Goal: Task Accomplishment & Management: Complete application form

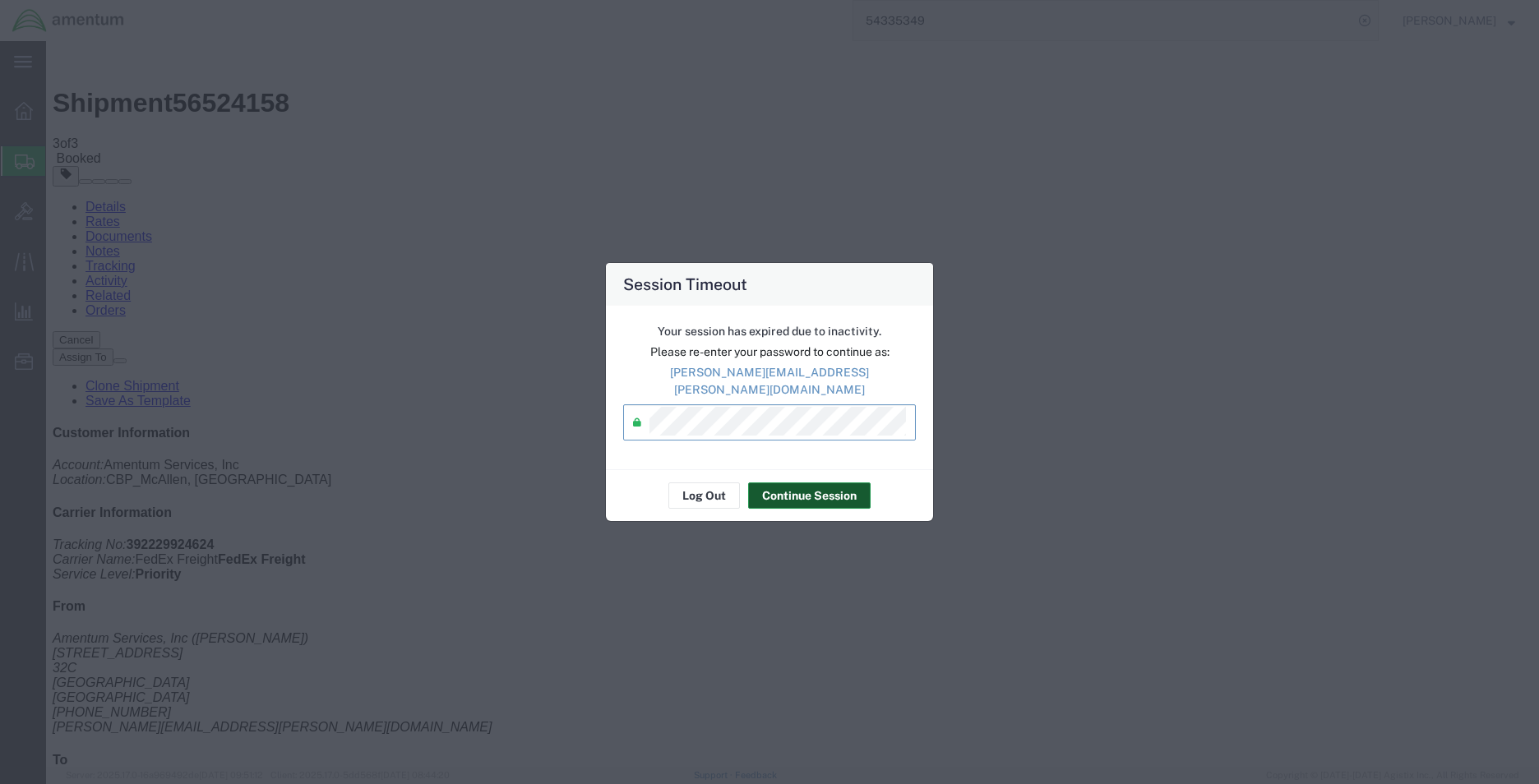
click at [783, 483] on button "Continue Session" at bounding box center [809, 495] width 122 height 26
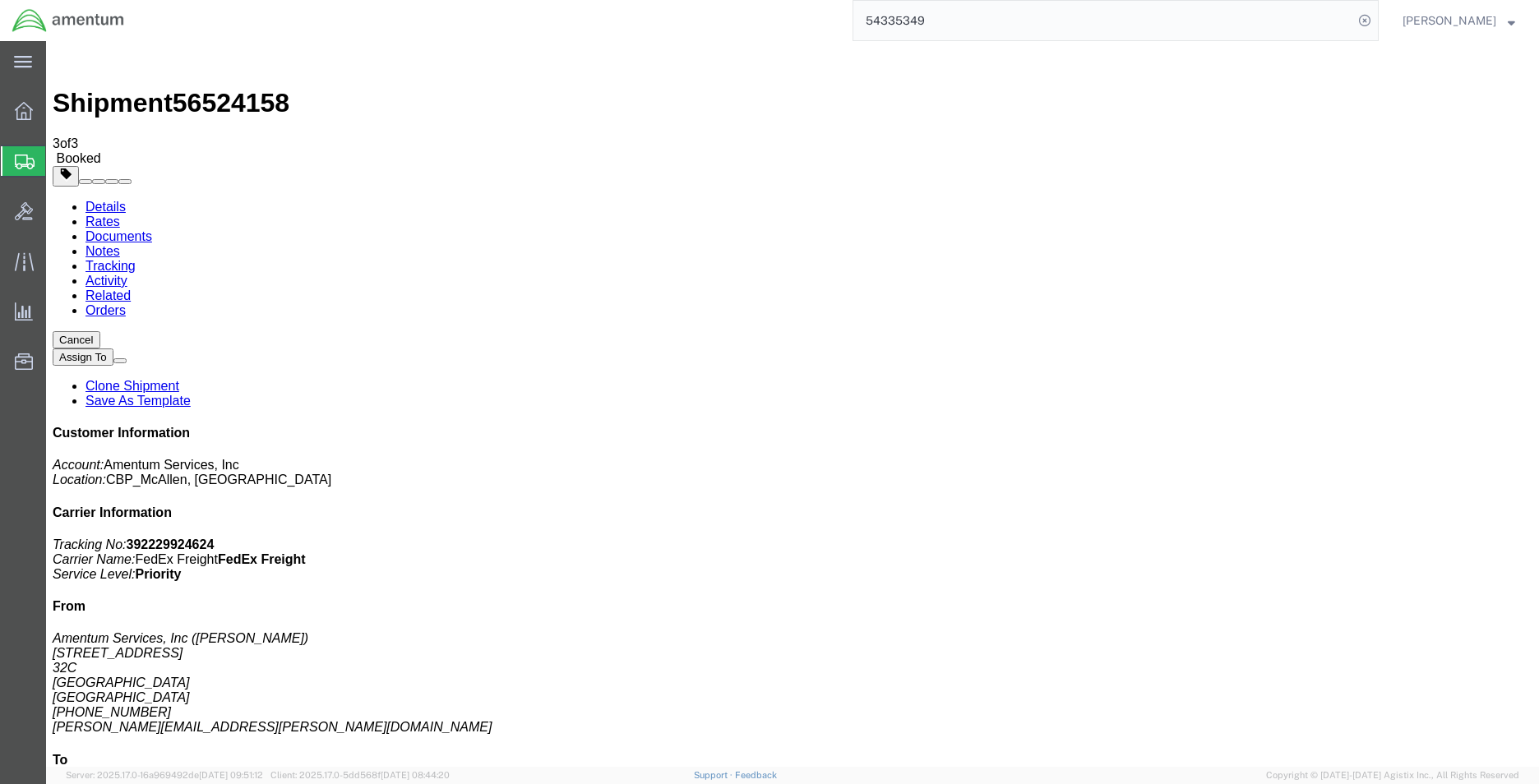
drag, startPoint x: 98, startPoint y: 218, endPoint x: 0, endPoint y: 282, distance: 117.0
click at [0, 0] on span "Create Shipment" at bounding box center [0, 0] width 0 height 0
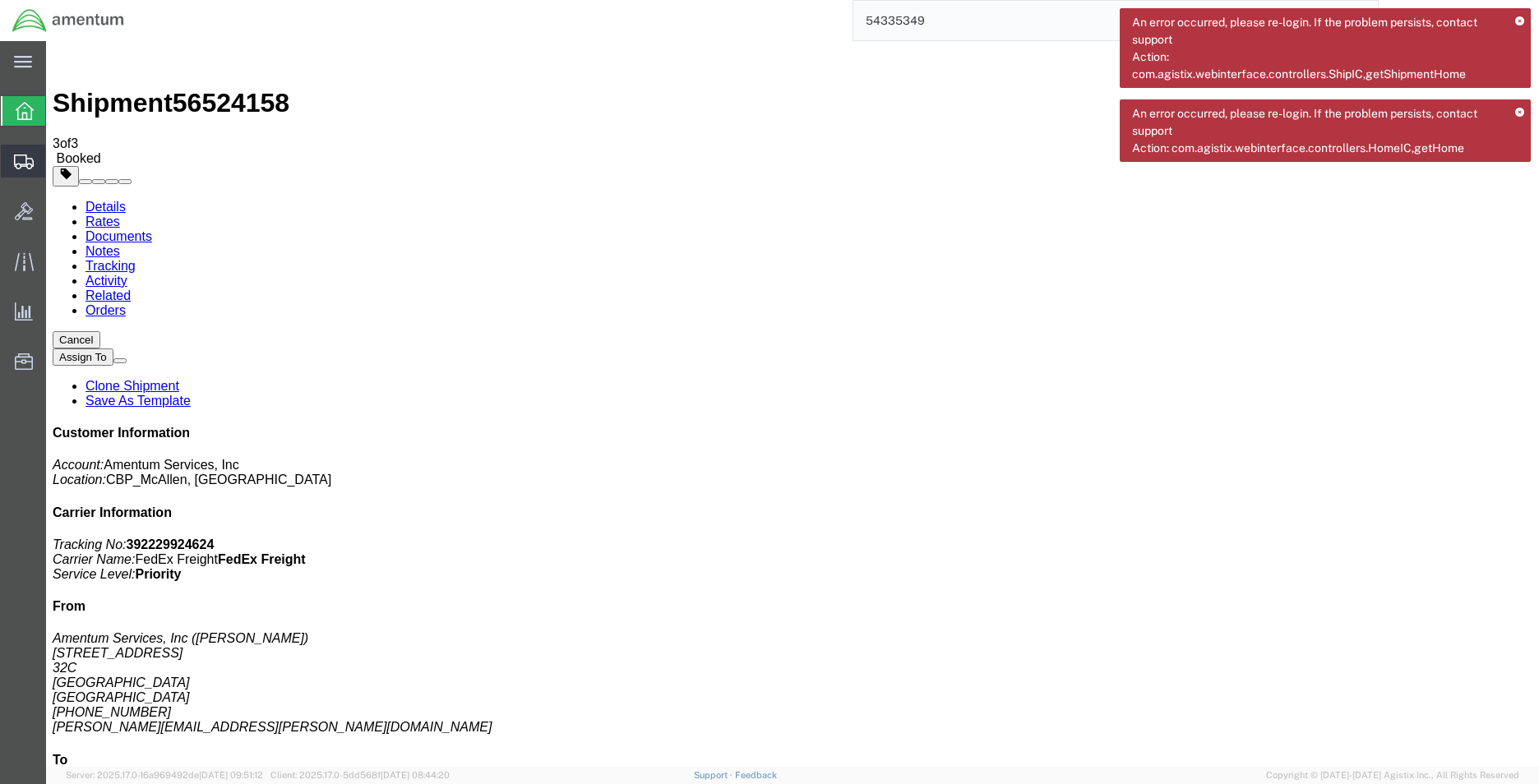
click at [0, 0] on span "Create Shipment" at bounding box center [0, 0] width 0 height 0
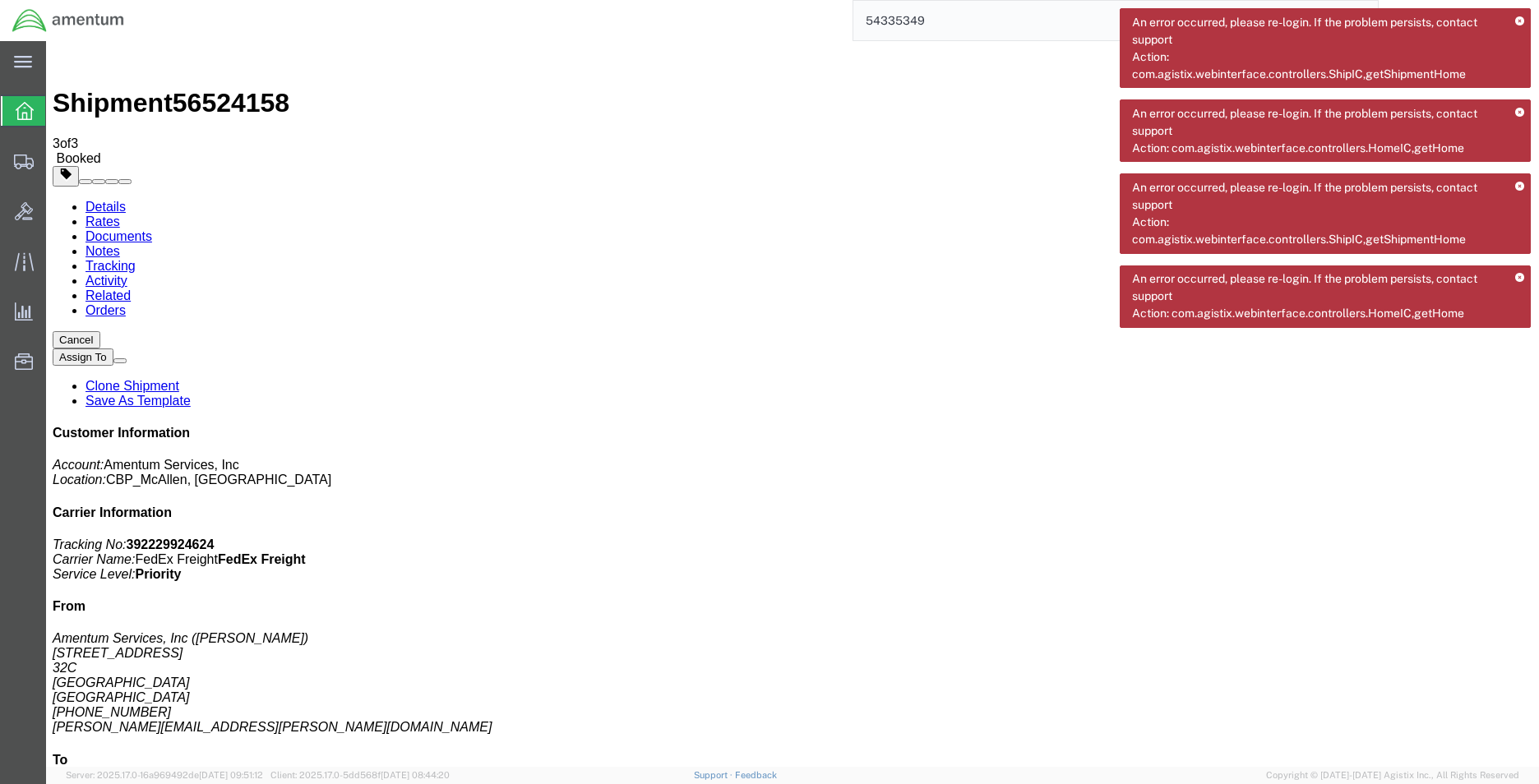
drag, startPoint x: 1521, startPoint y: 275, endPoint x: 1476, endPoint y: 224, distance: 68.0
click at [1521, 275] on icon at bounding box center [1520, 278] width 9 height 9
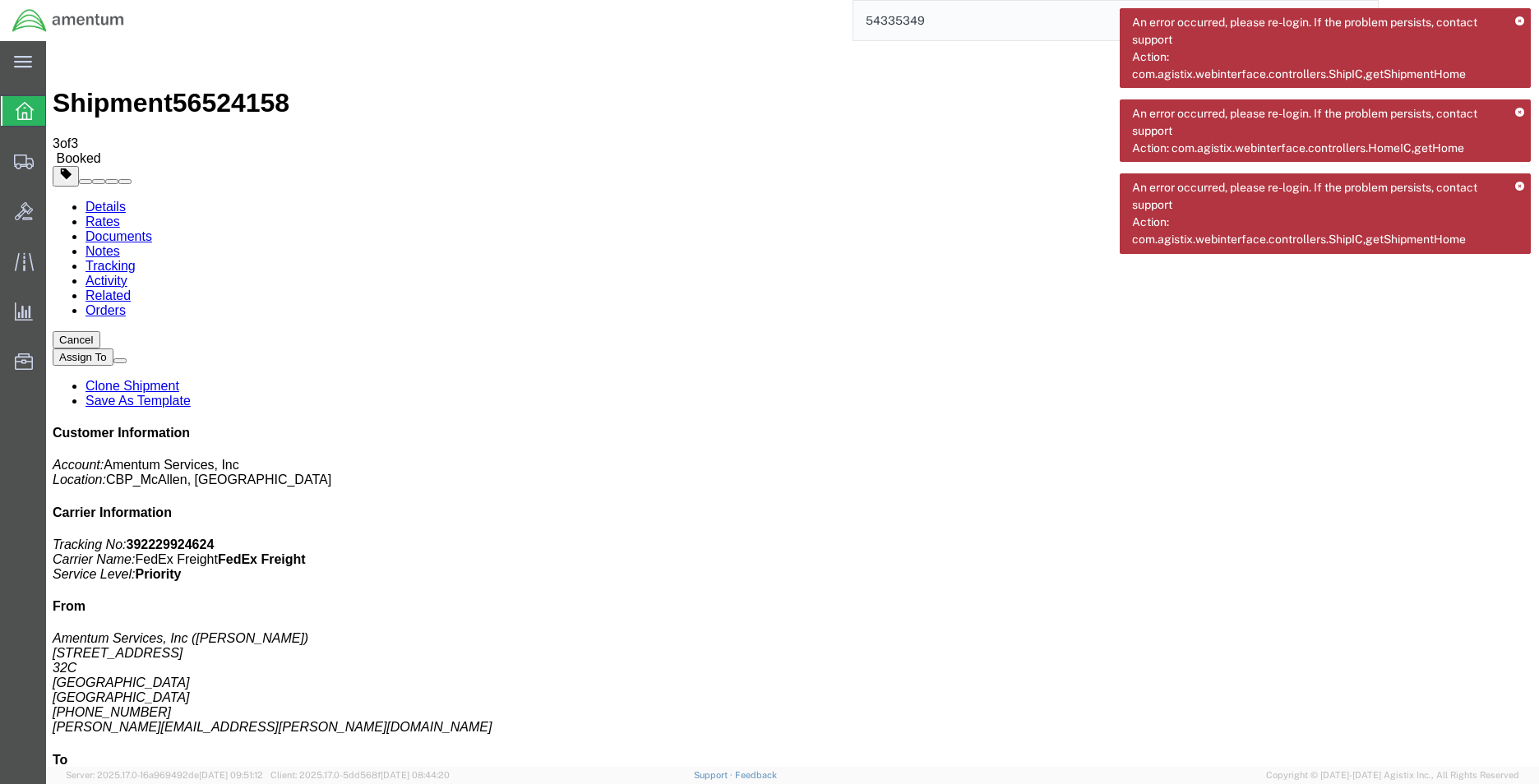
click at [1517, 192] on div "An error occurred, please re-login. If the problem persists, contact support Ac…" at bounding box center [1324, 213] width 411 height 80
click at [1521, 114] on icon at bounding box center [1520, 113] width 9 height 9
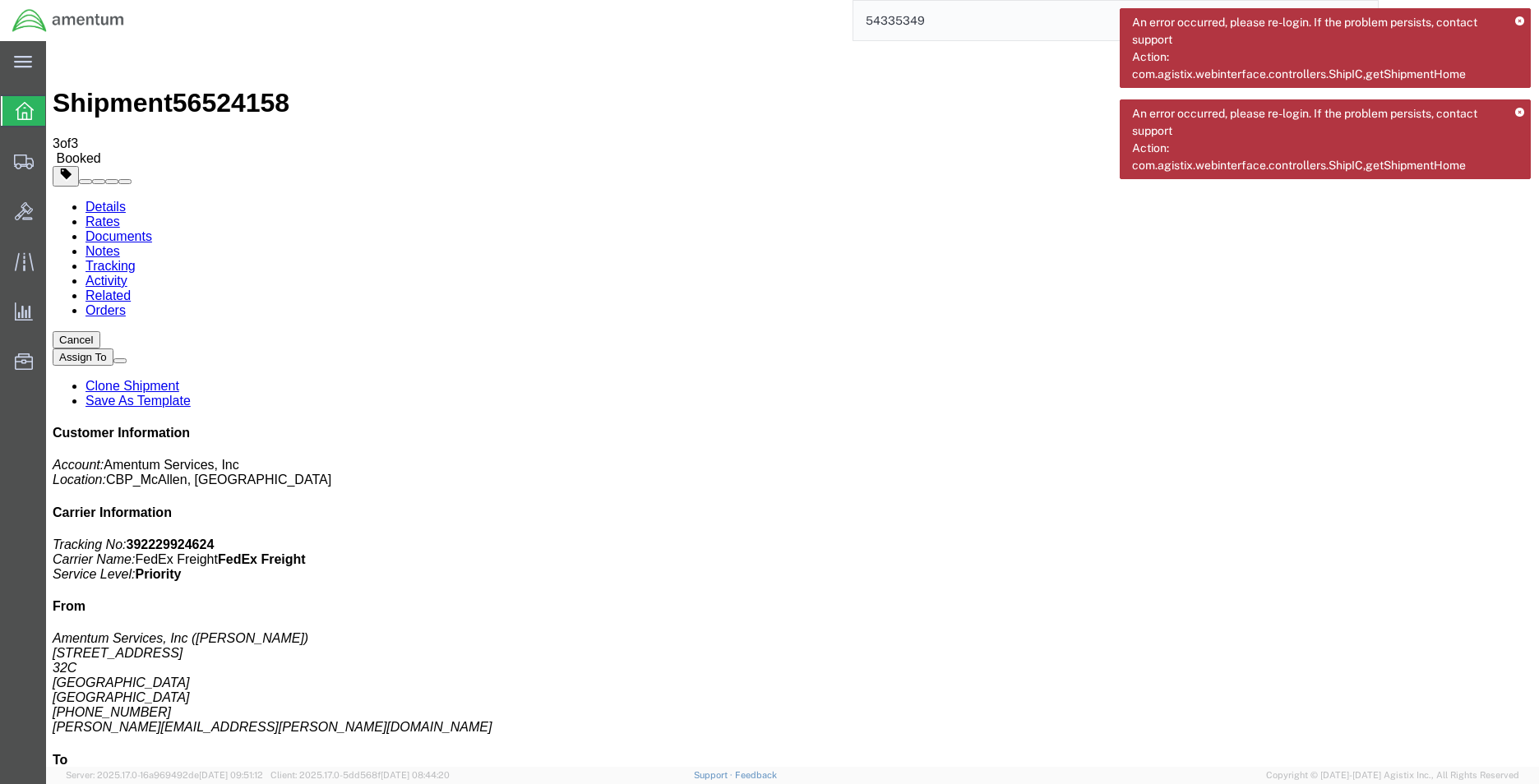
click at [1512, 18] on div "An error occurred, please re-login. If the problem persists, contact support Ac…" at bounding box center [1324, 48] width 411 height 80
click at [1517, 24] on icon at bounding box center [1520, 22] width 9 height 9
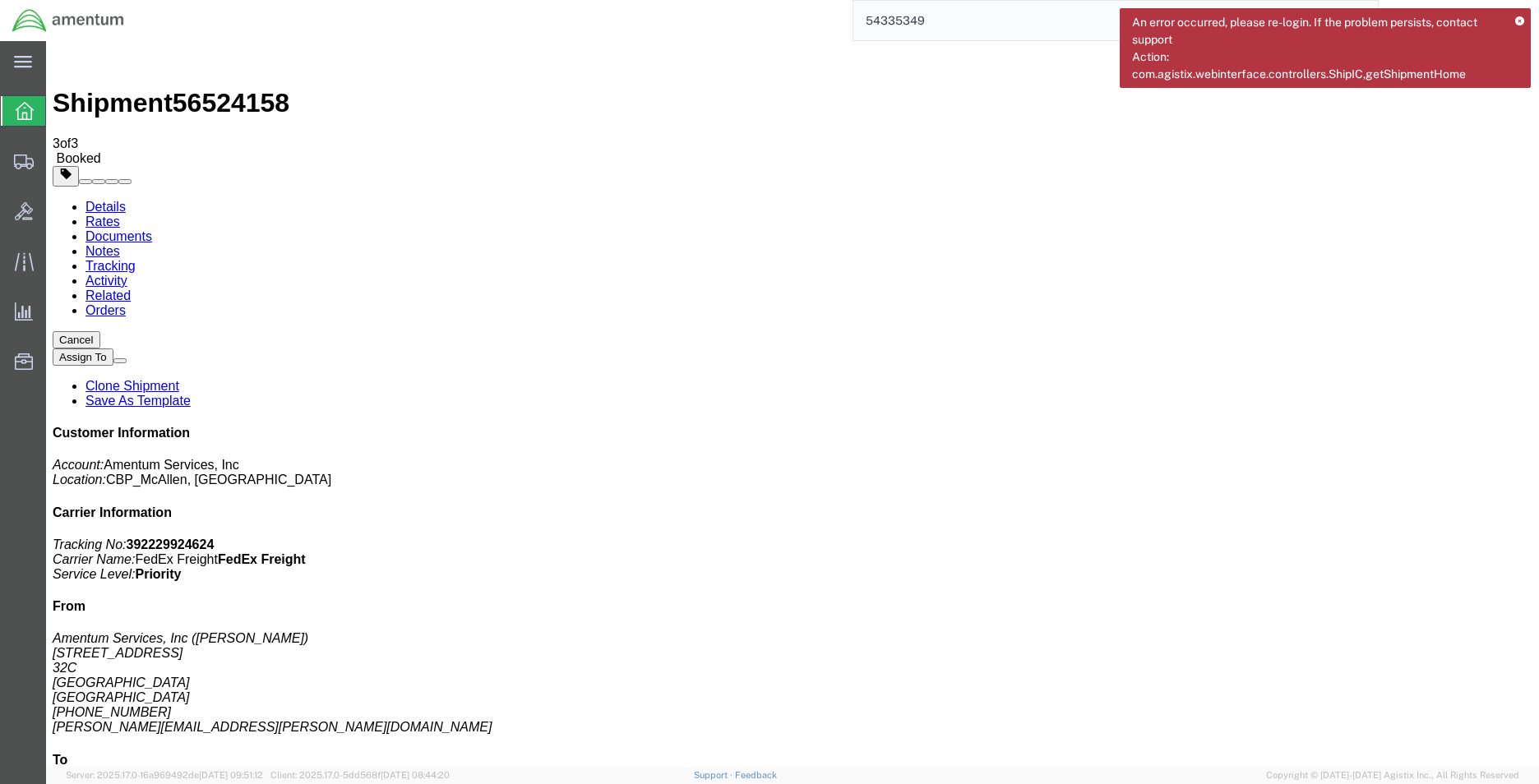
click at [1522, 24] on icon at bounding box center [1520, 22] width 9 height 9
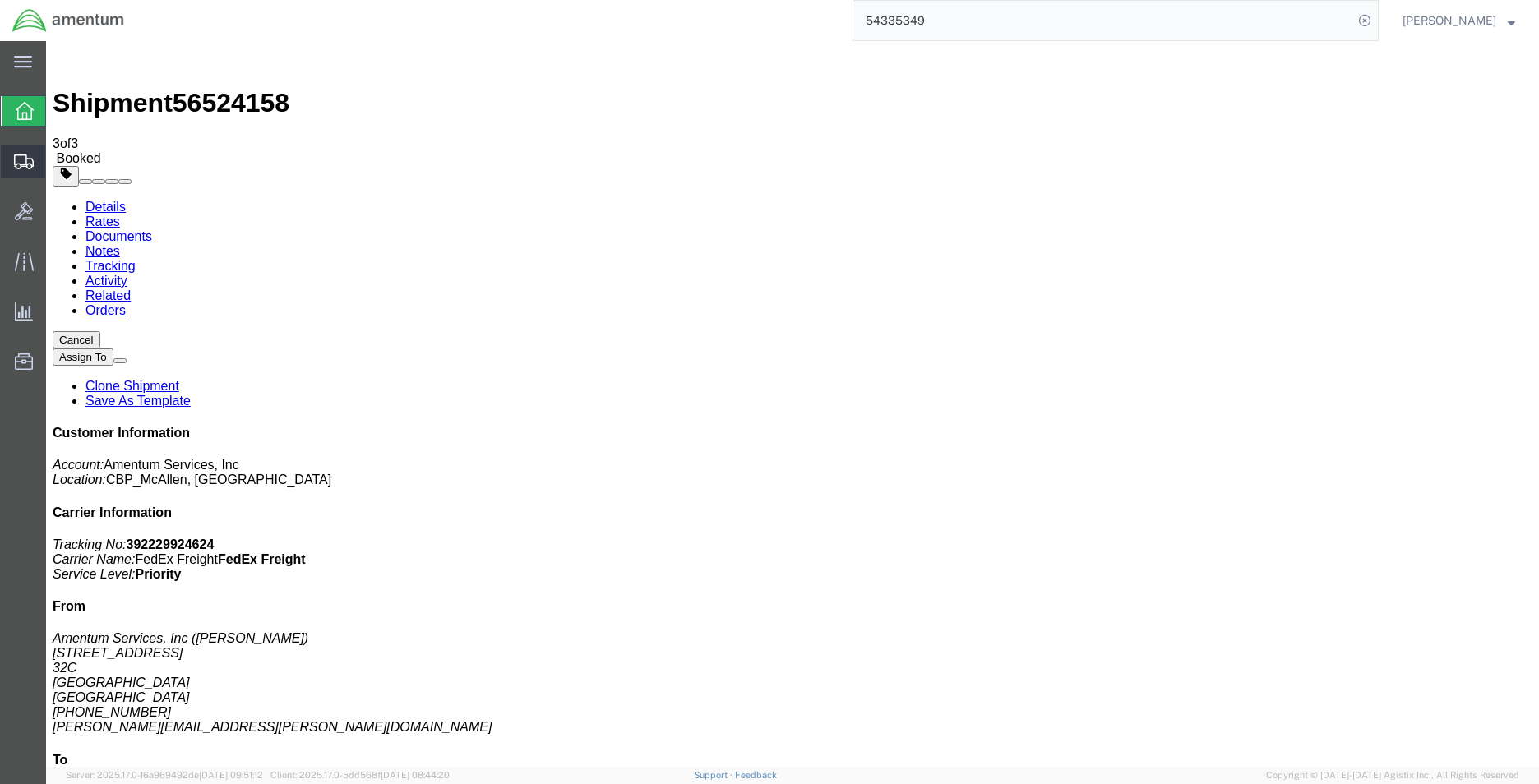
click at [0, 0] on span "Create Shipment" at bounding box center [0, 0] width 0 height 0
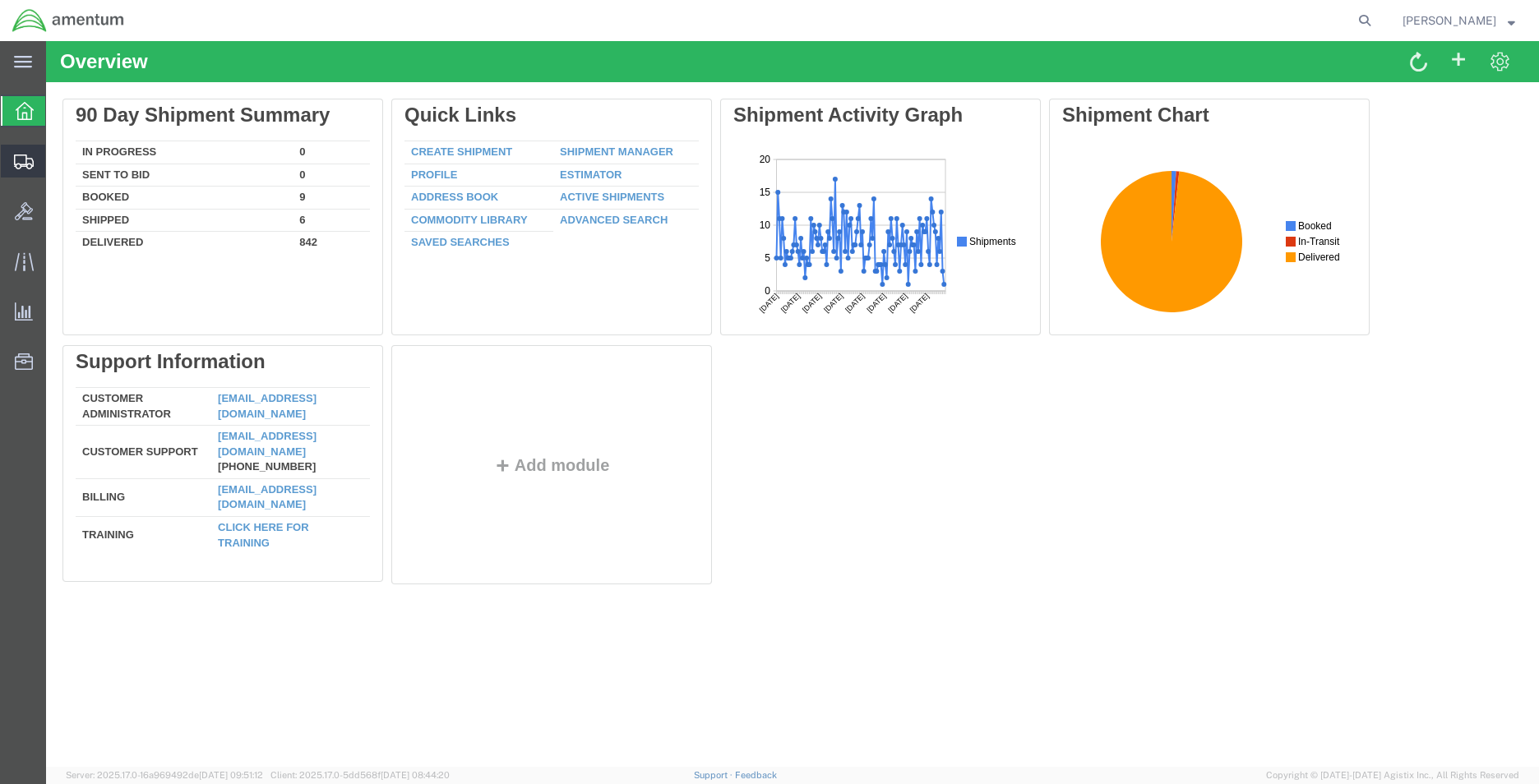
click at [0, 0] on span "Create Shipment" at bounding box center [0, 0] width 0 height 0
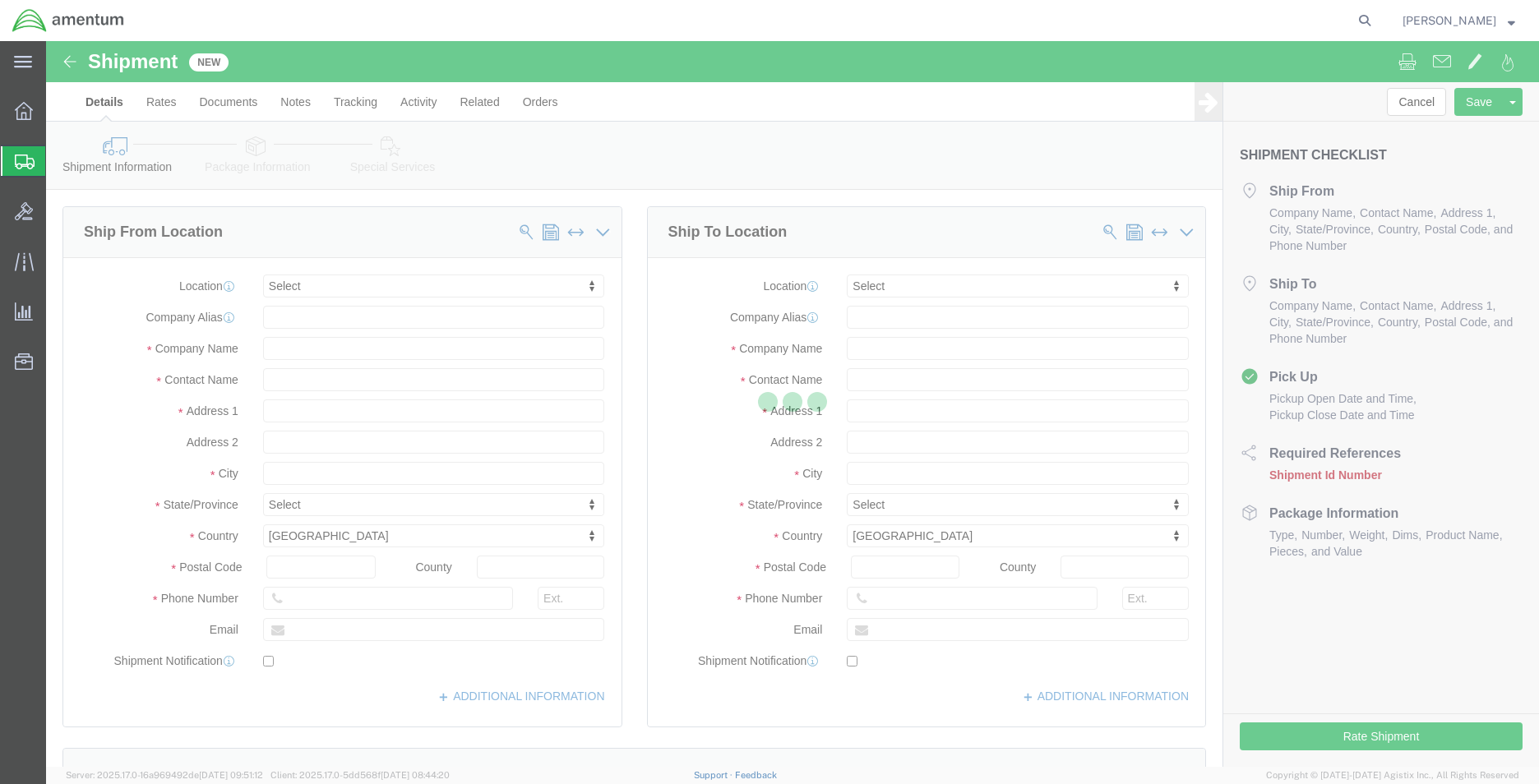
select select
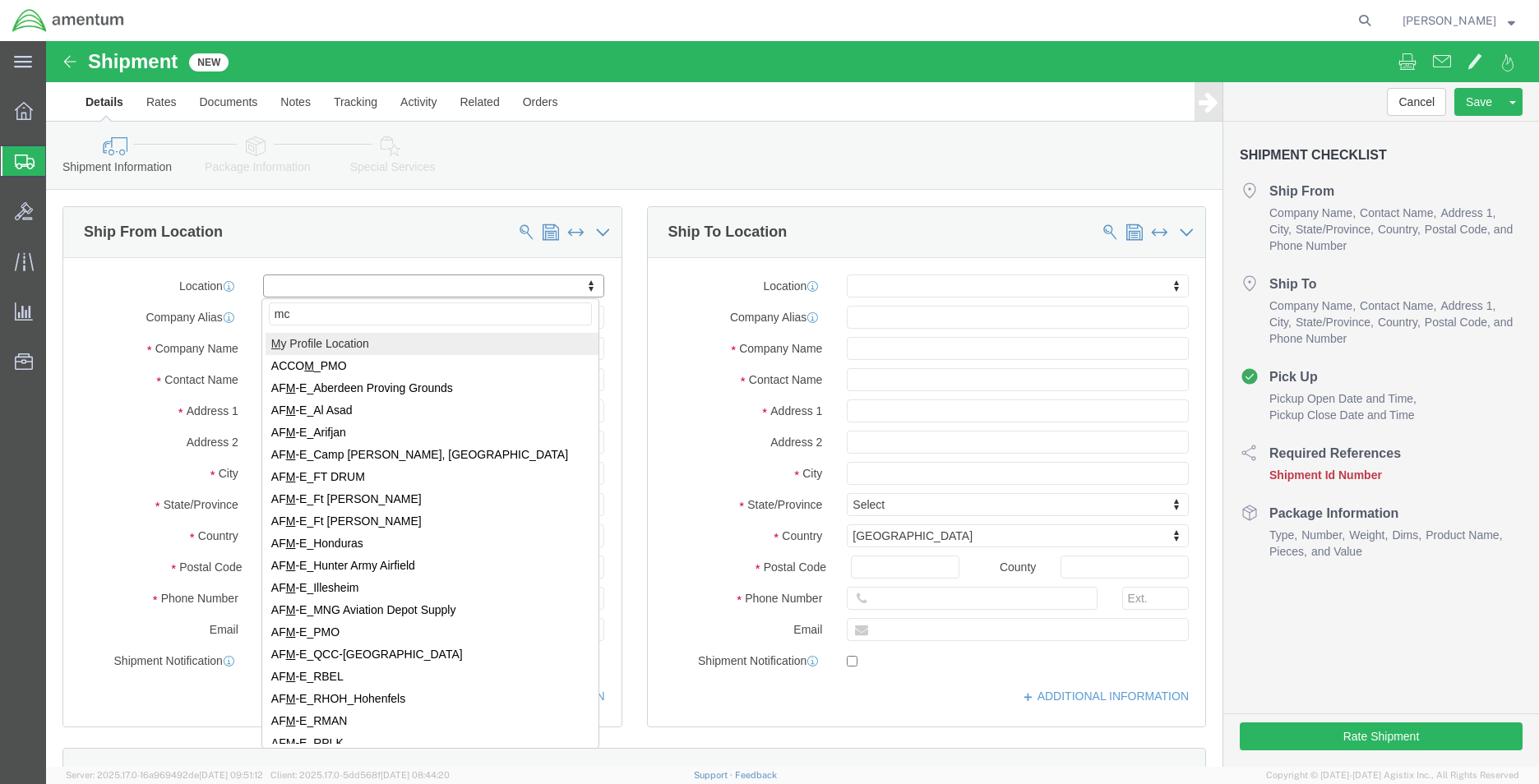
type input "mca"
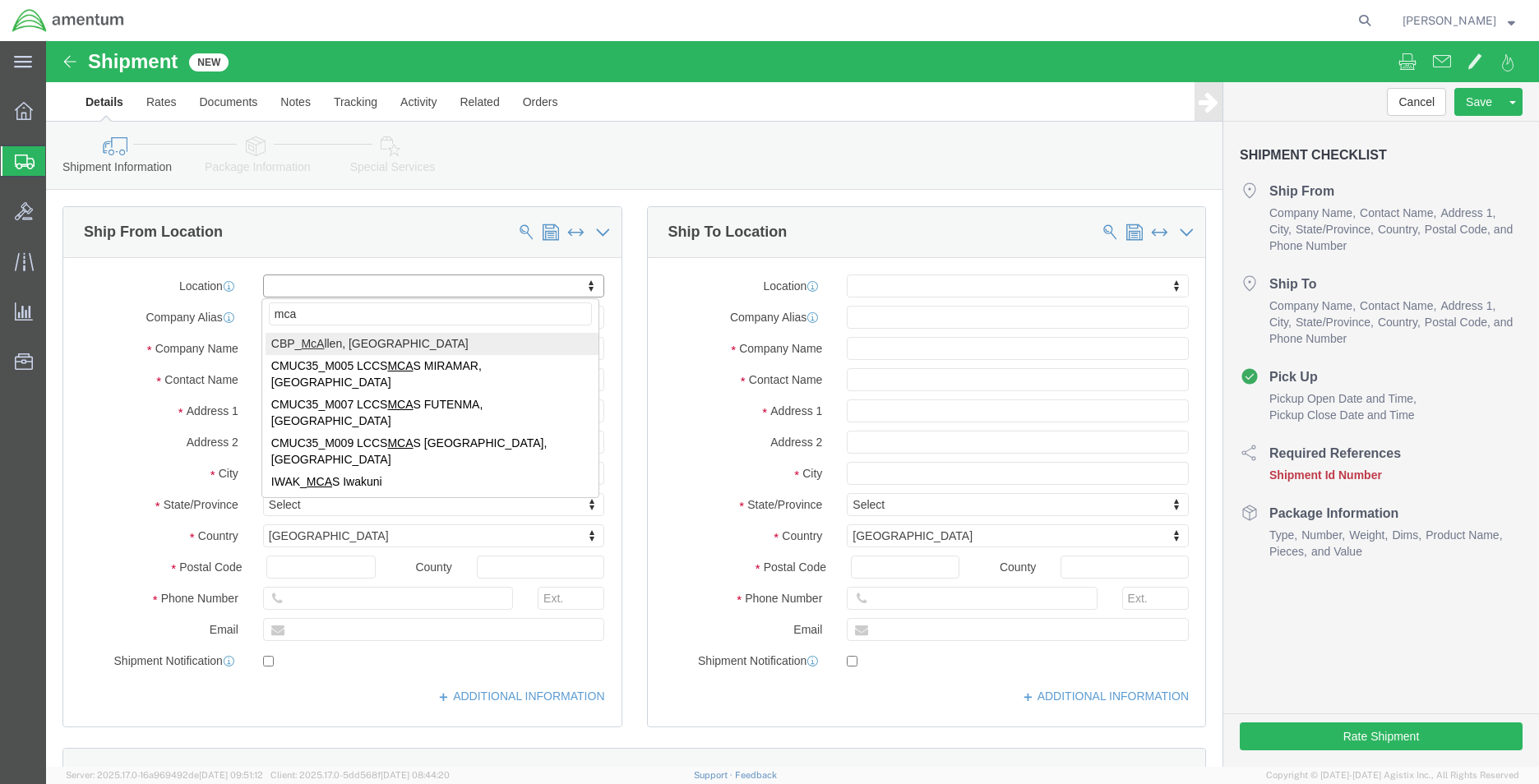
select select "49941"
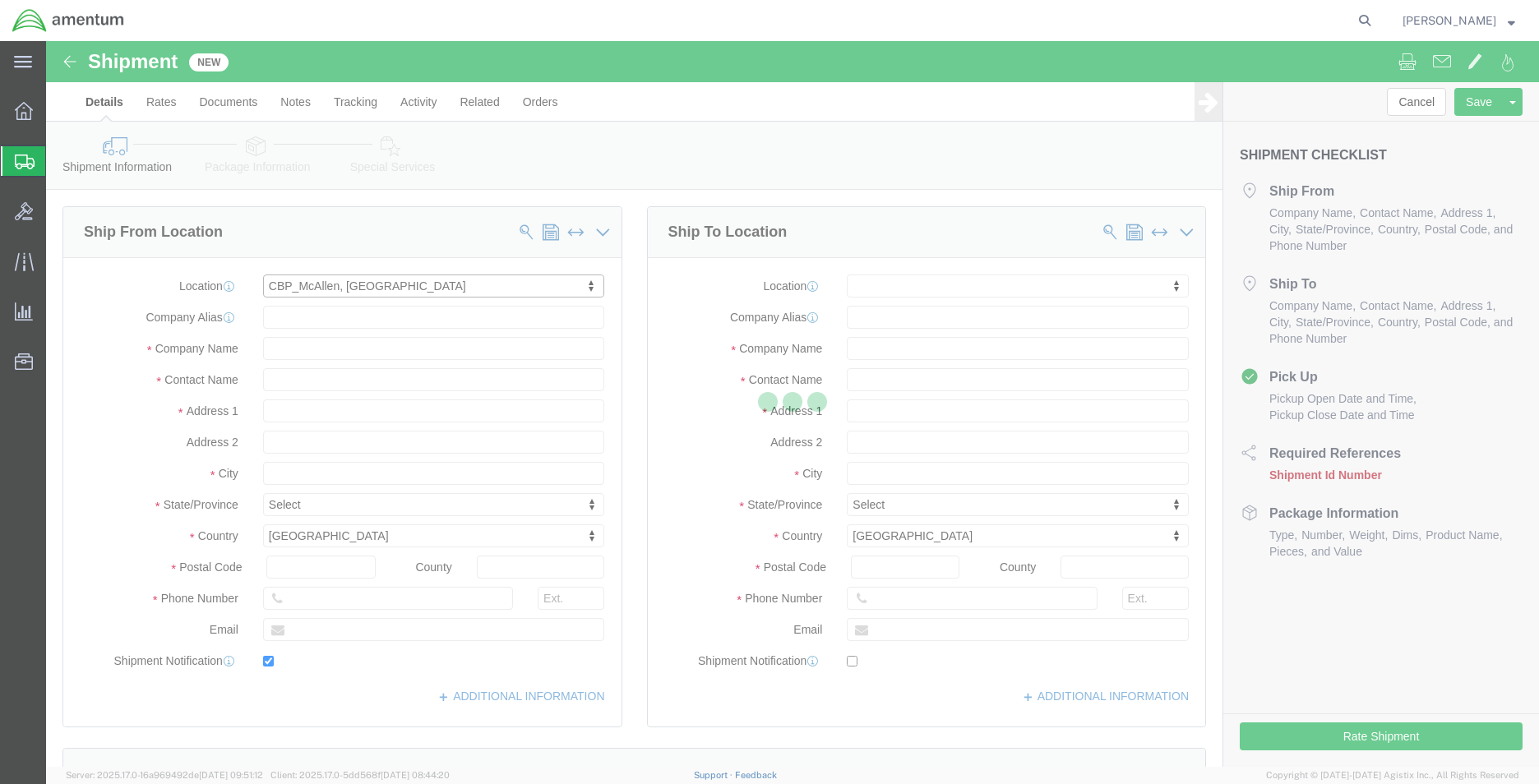
type input "Amentum Services, Inc"
type input "[PERSON_NAME]"
type input "[STREET_ADDRESS]"
type input "32C"
type input "McAllen"
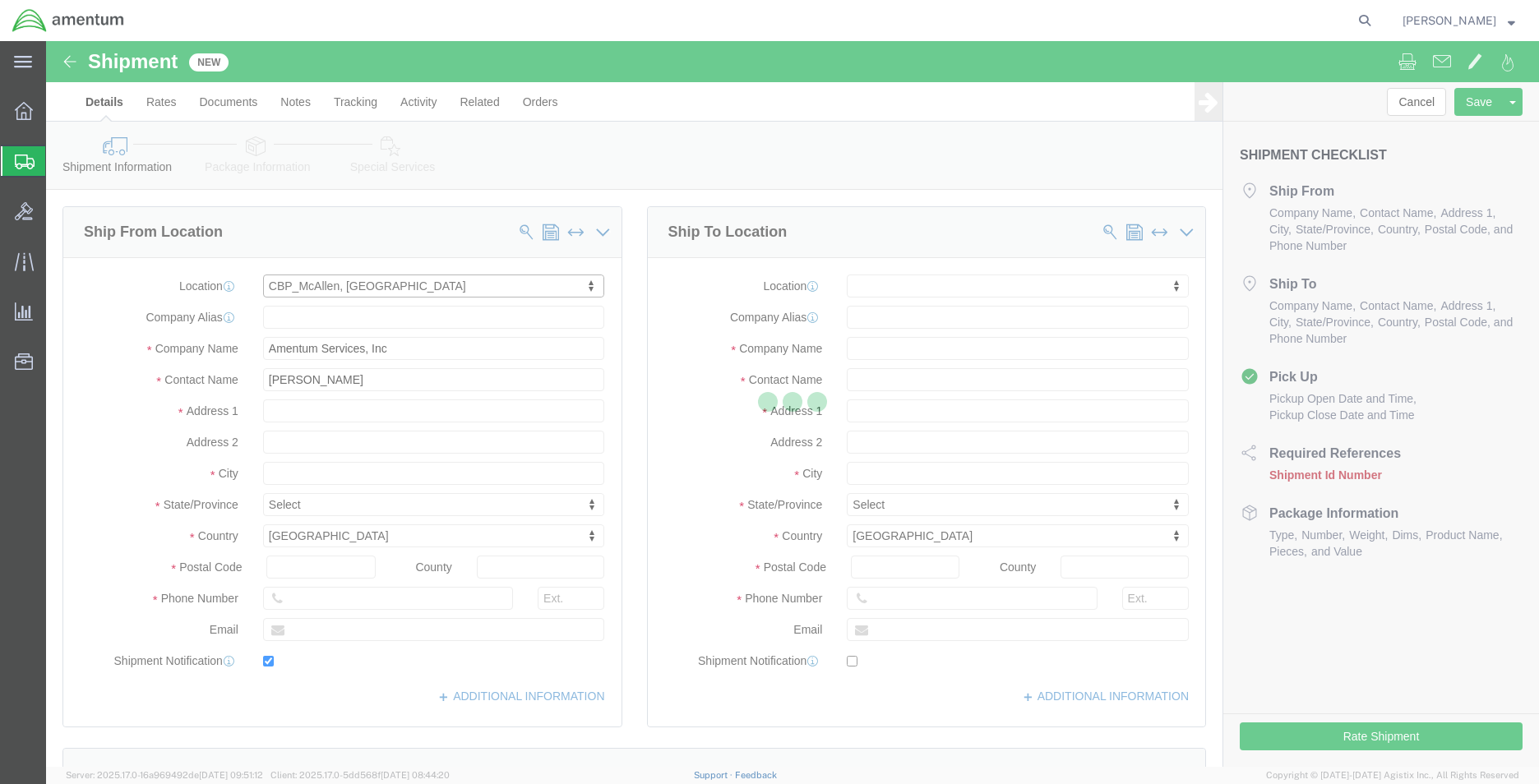
type input "78503"
type input "[PHONE_NUMBER]"
type input "[PERSON_NAME][EMAIL_ADDRESS][PERSON_NAME][DOMAIN_NAME]"
checkbox input "true"
select select "[GEOGRAPHIC_DATA]"
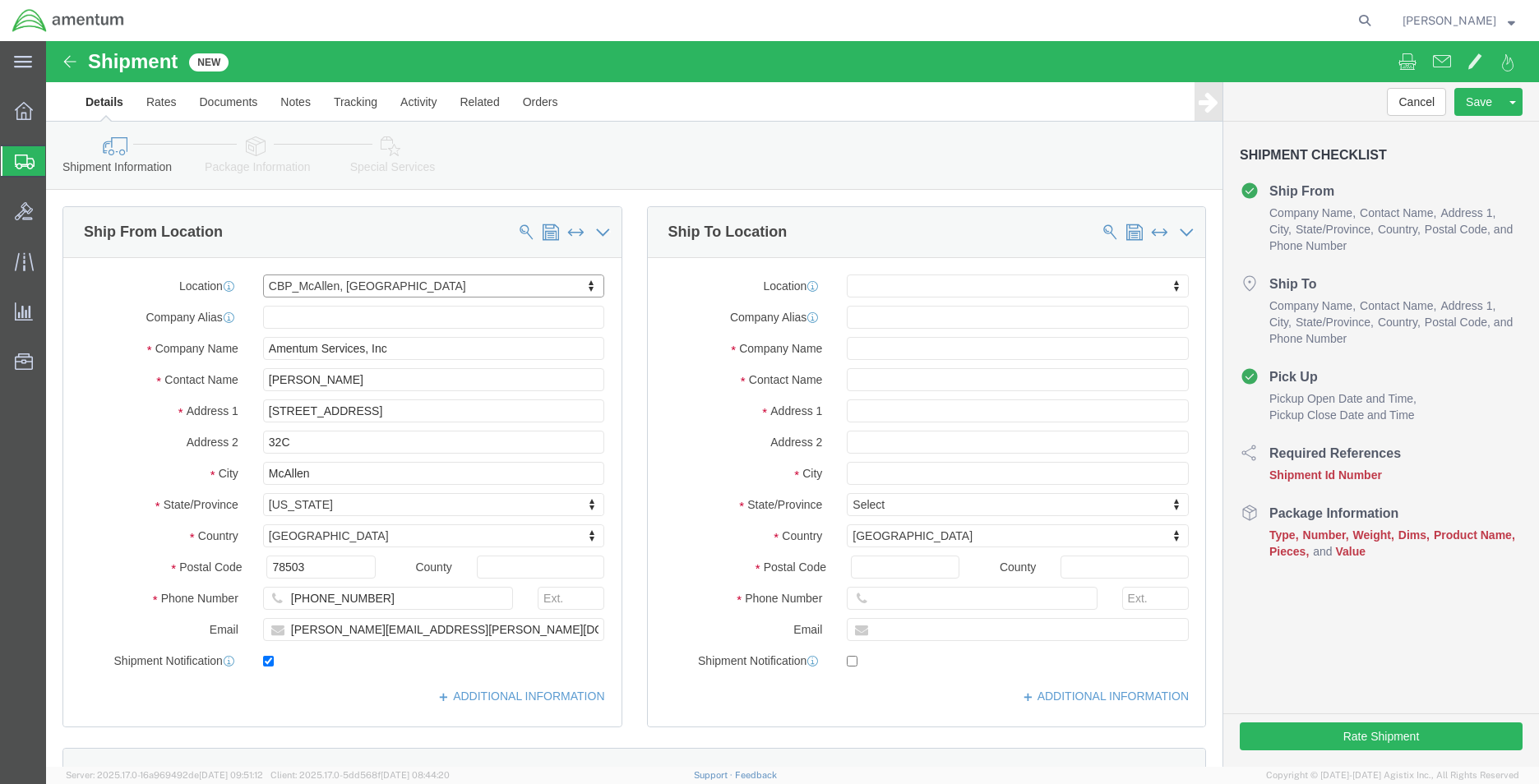
click div "Location My Profile Location [PHONE_NUMBER] [PHONE_NUMBER] [PHONE_NUMBER] [PHON…"
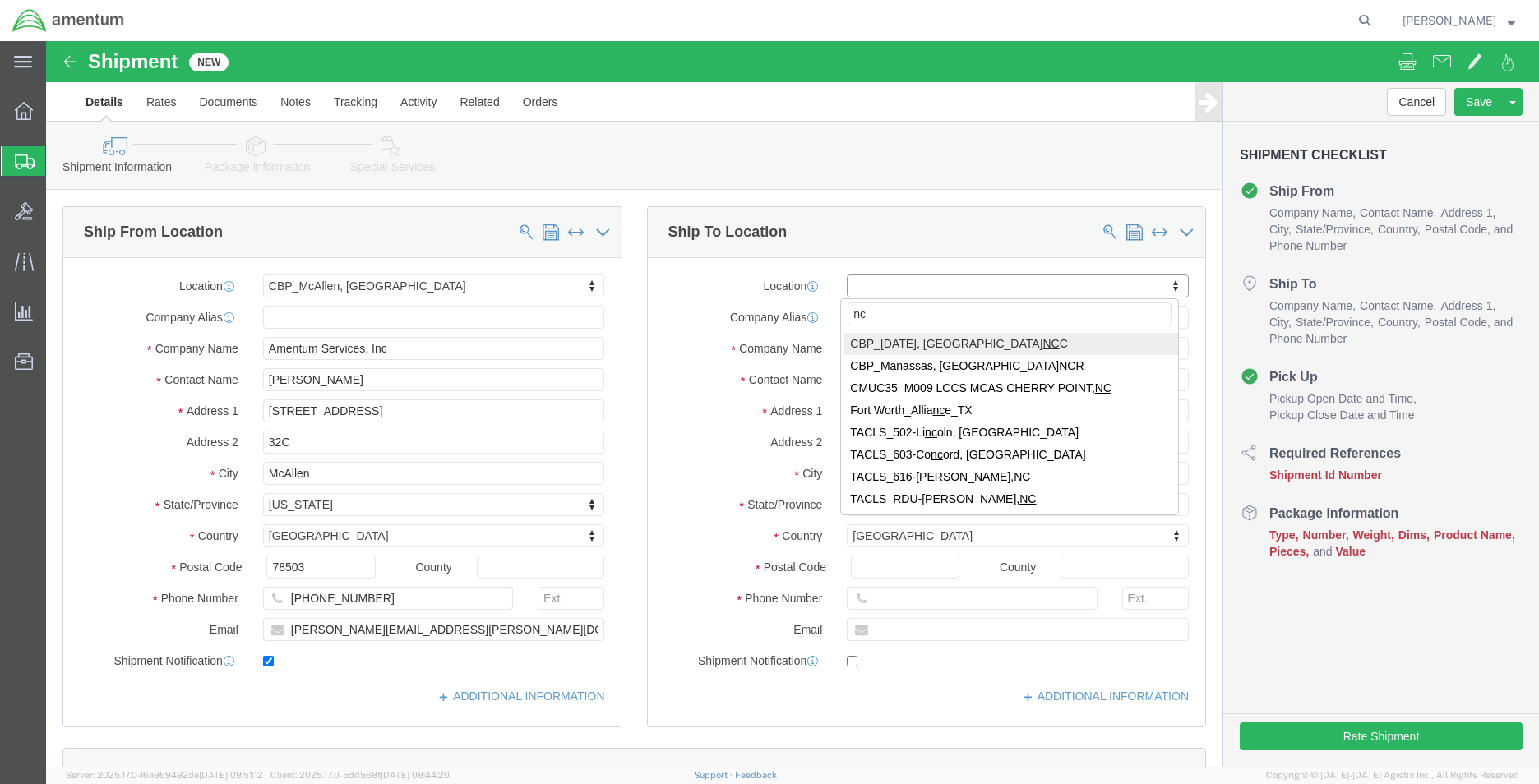
type input "ncr"
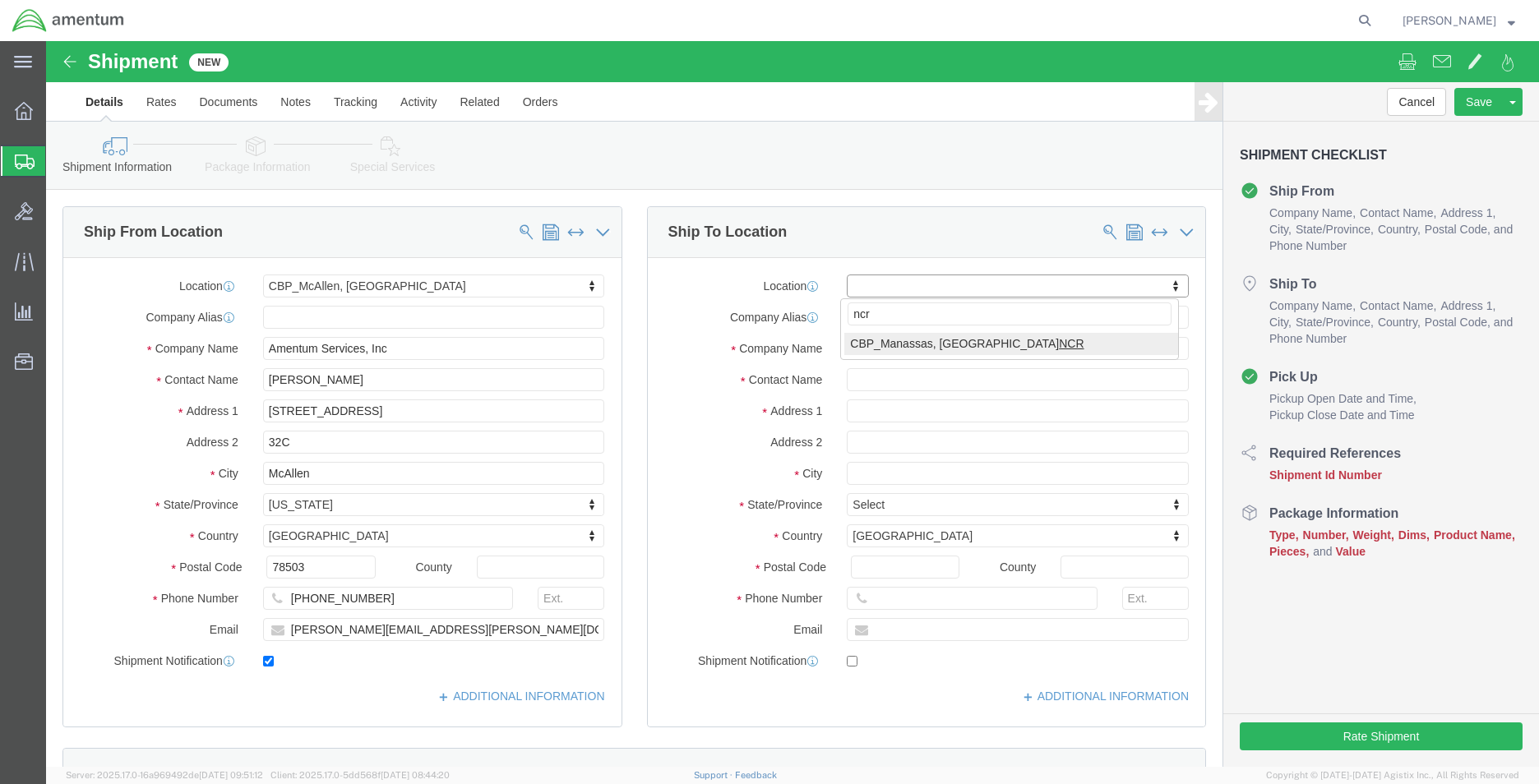
select select "49925"
type input "Amentum Services, Inc"
type input "[PERSON_NAME]"
type input "[STREET_ADDRESS]"
type input "Manassas"
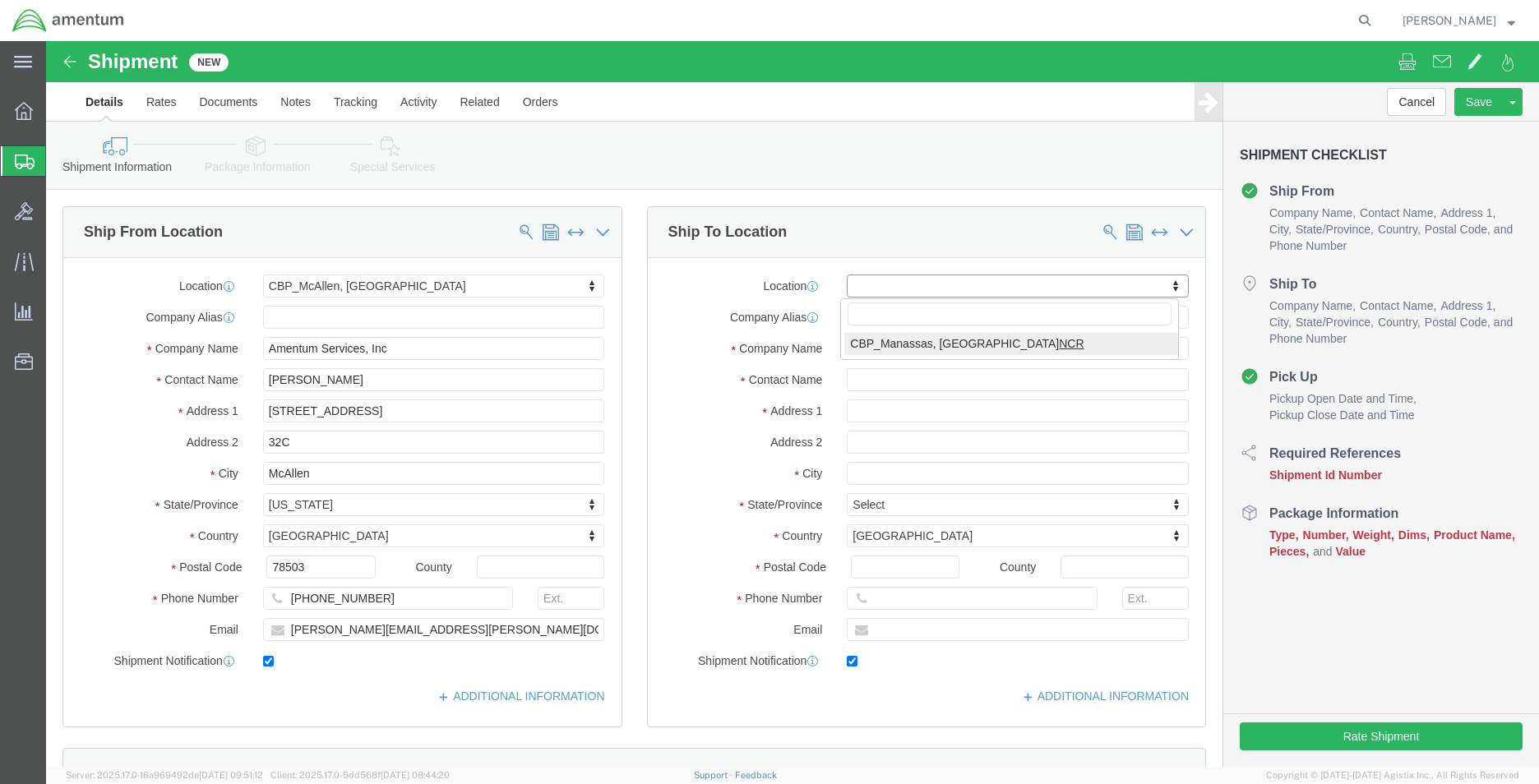
type input "20110"
type input "[PHONE_NUMBER]"
type input "236"
type input "[PERSON_NAME][EMAIL_ADDRESS][PERSON_NAME][DOMAIN_NAME]"
checkbox input "true"
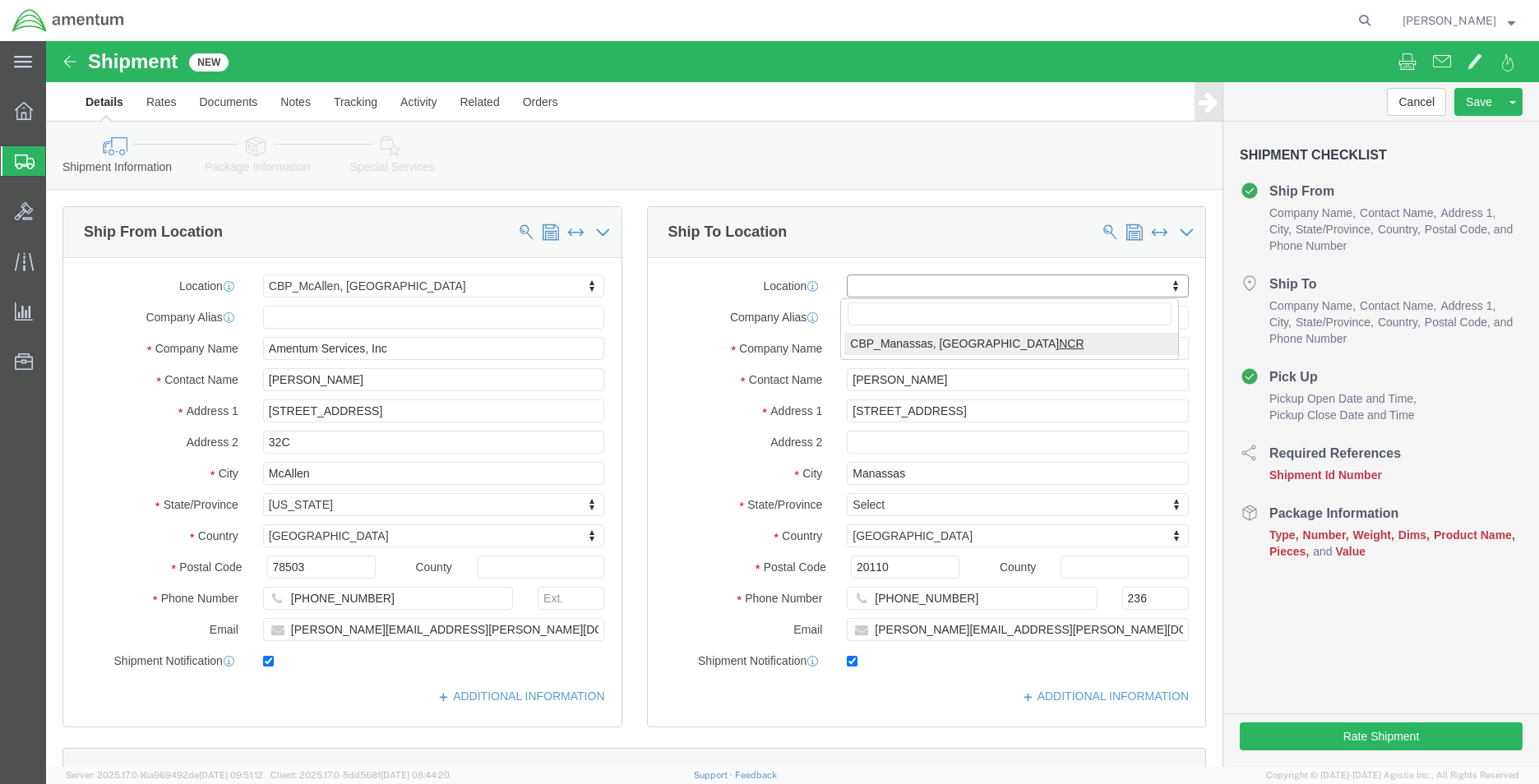
select select "VA"
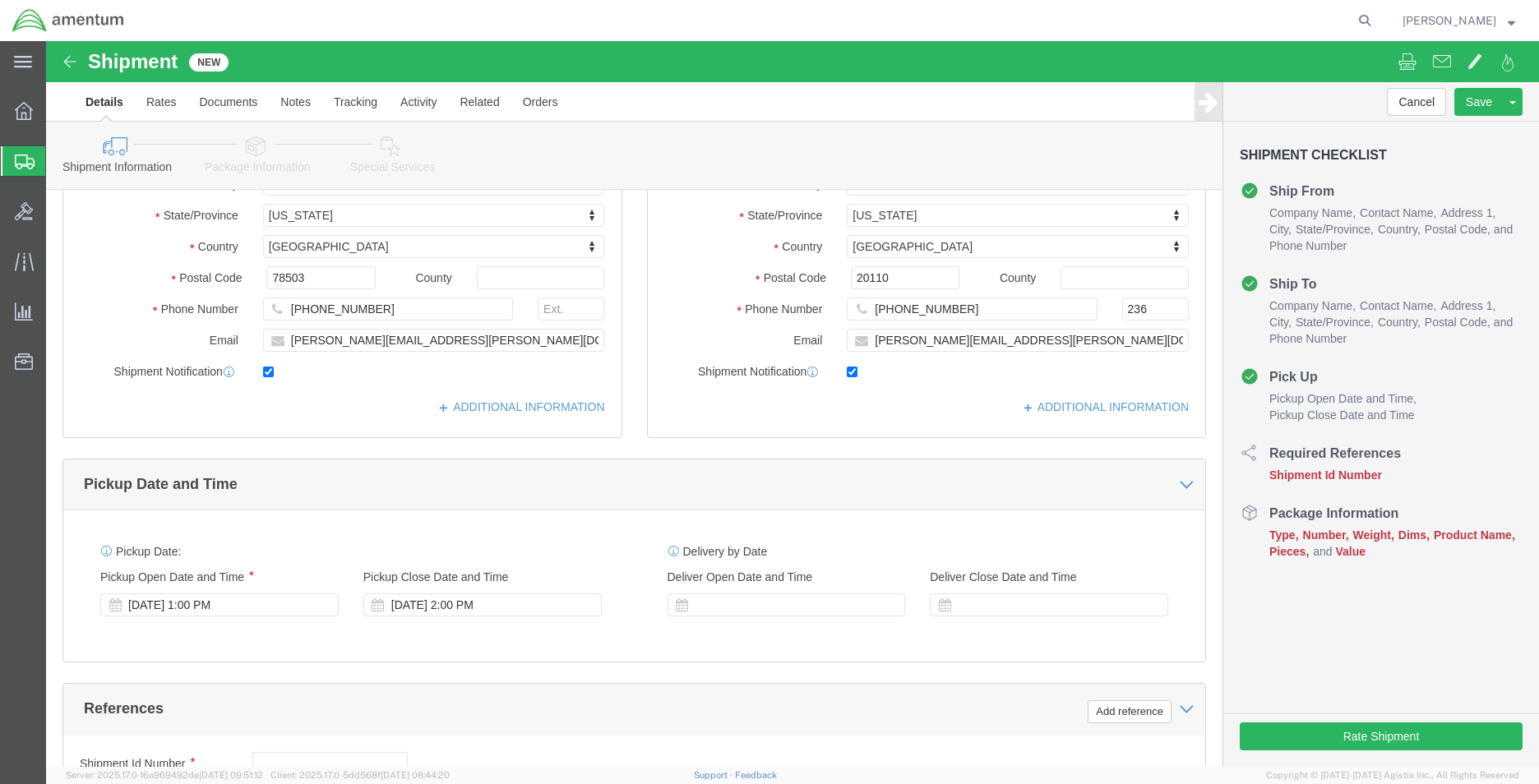
scroll to position [575, 0]
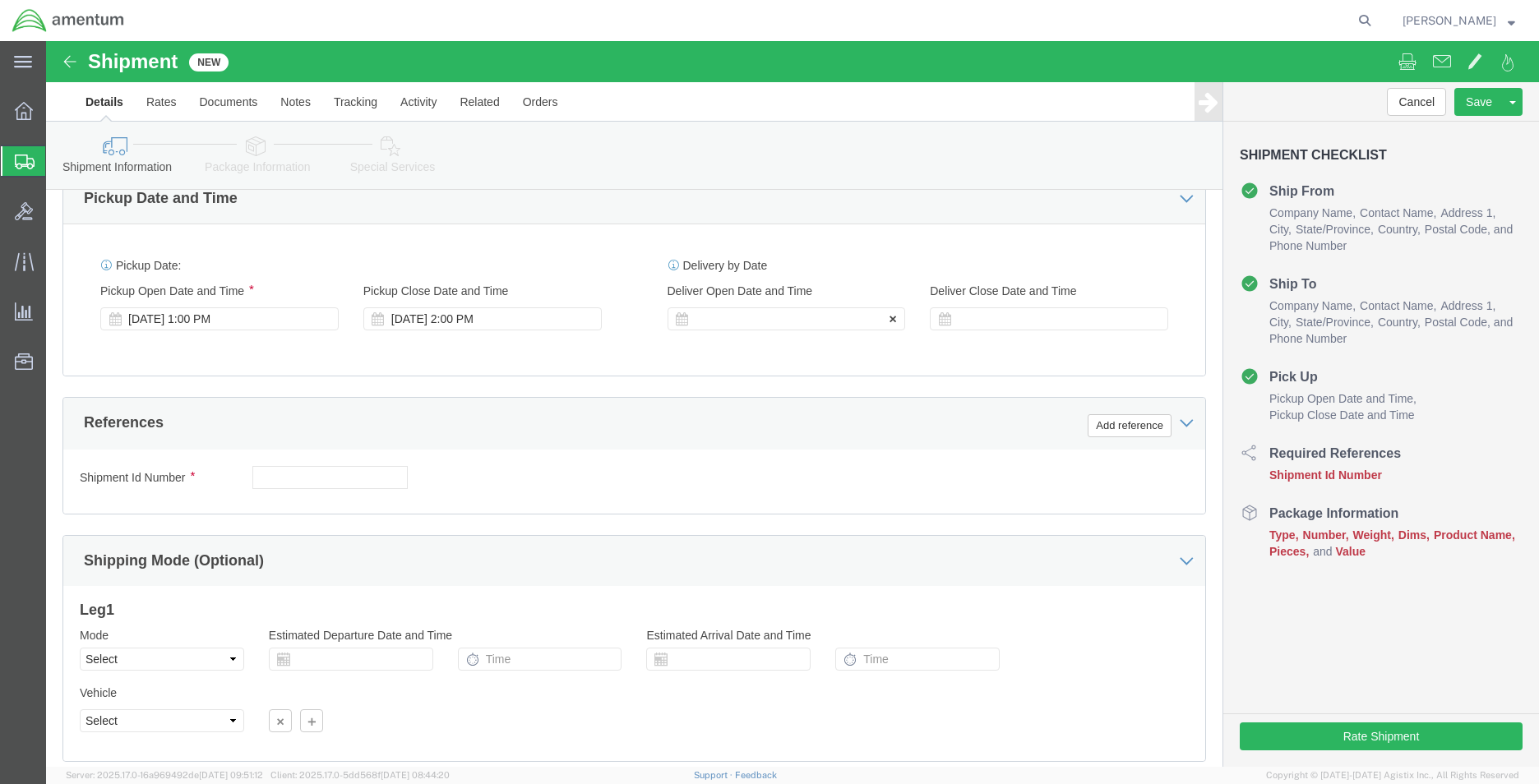
click div
click input "3:00 PM"
type input "8:00 AM"
click button "Apply"
click div "Deliver Close Date Deliver Close Time Deliver Close Date and Time"
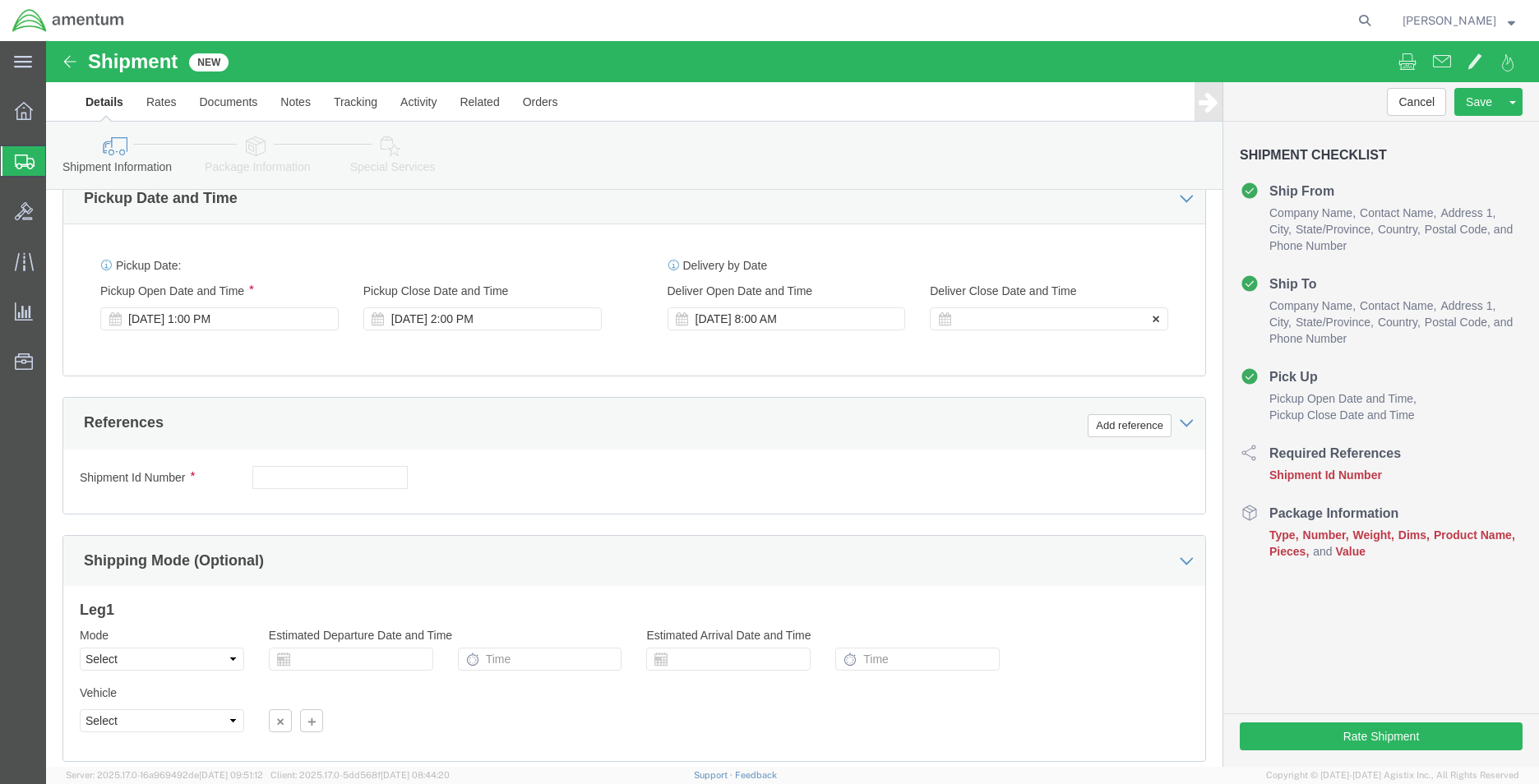
click div
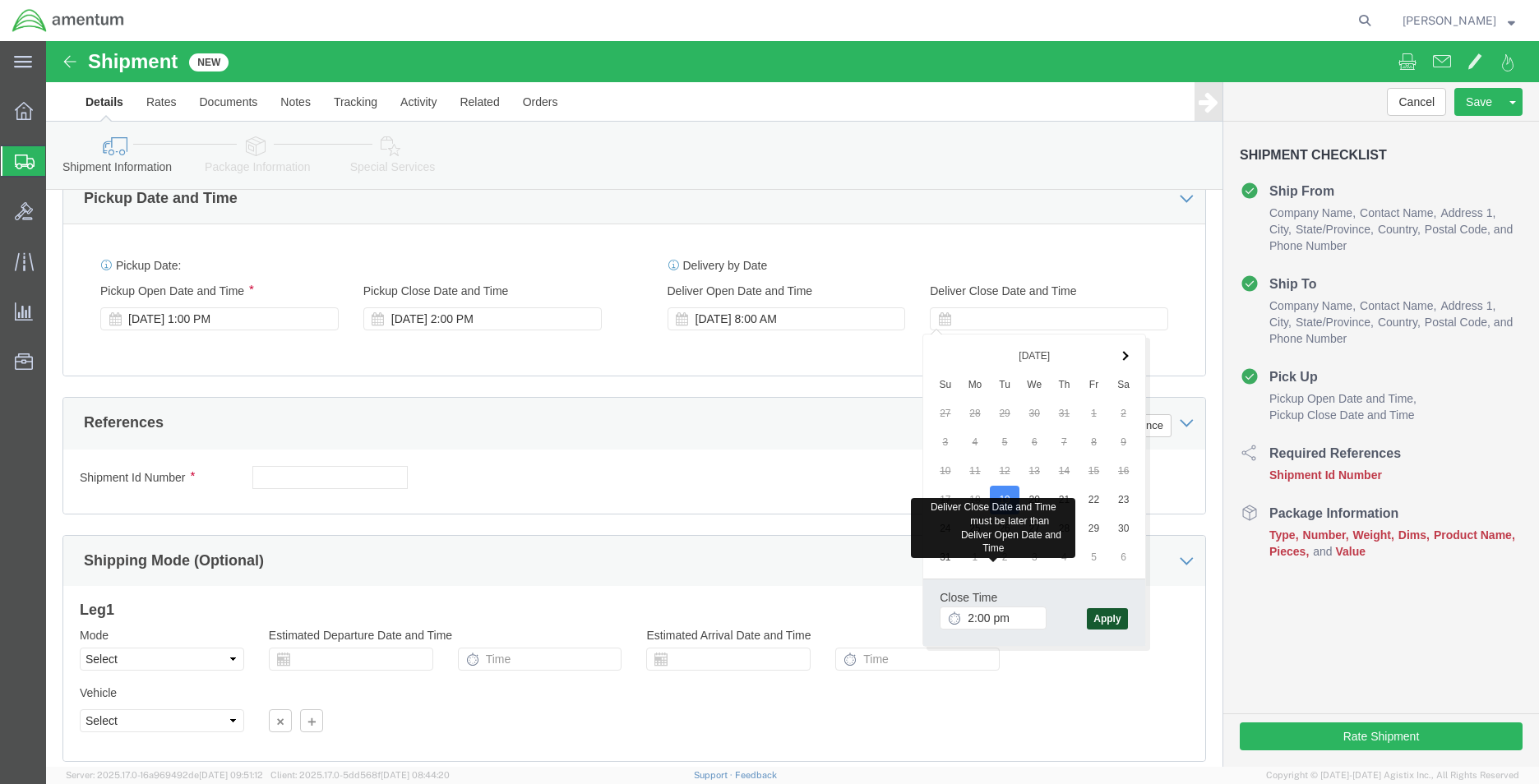
type input "2:00 PM"
click button "Apply"
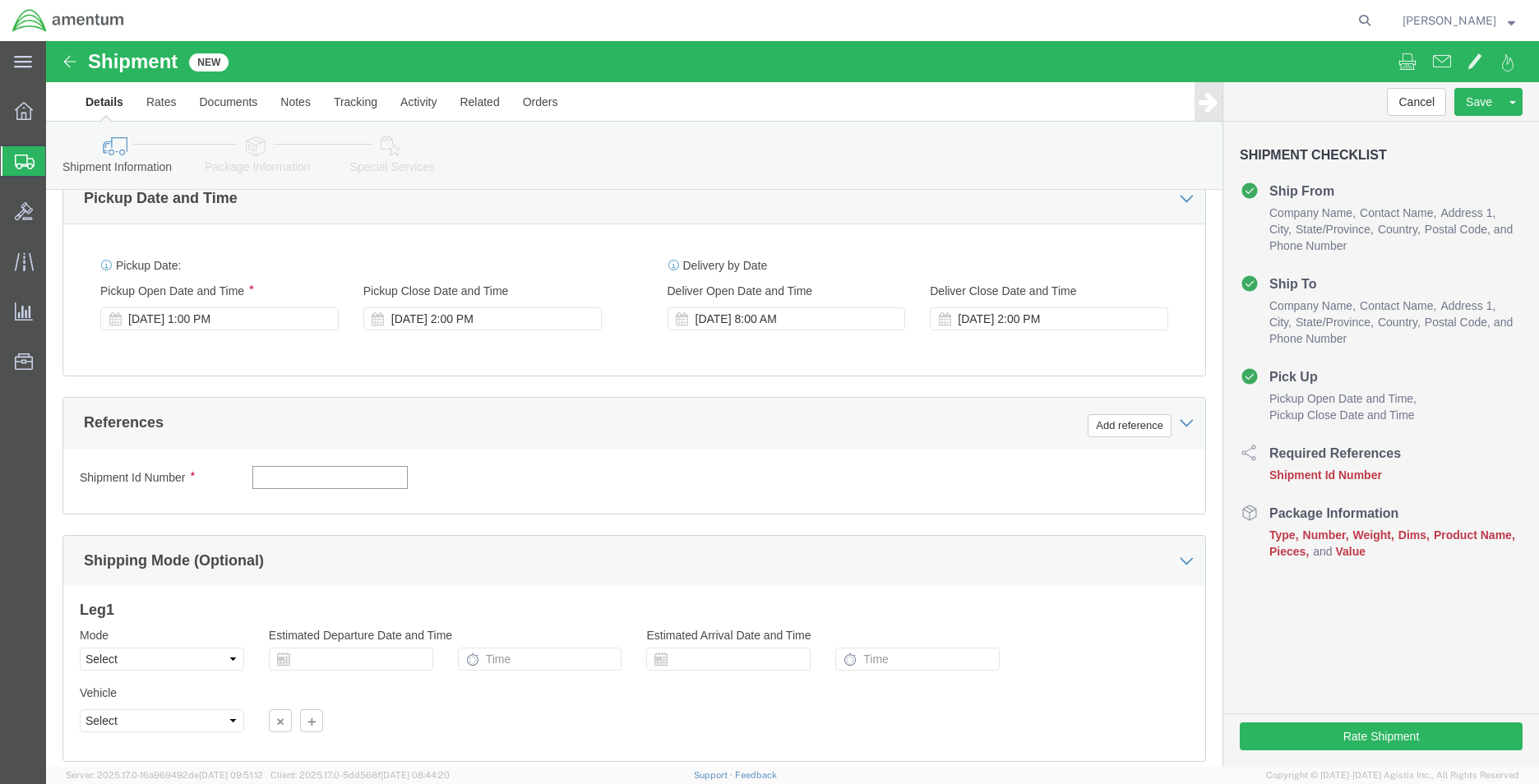
click input "text"
type input "CBP"
click button "Add reference"
drag, startPoint x: 531, startPoint y: 436, endPoint x: 531, endPoint y: 422, distance: 14.0
click select "Select Account Type Activity ID Airline Appointment Number ASN Batch Request # …"
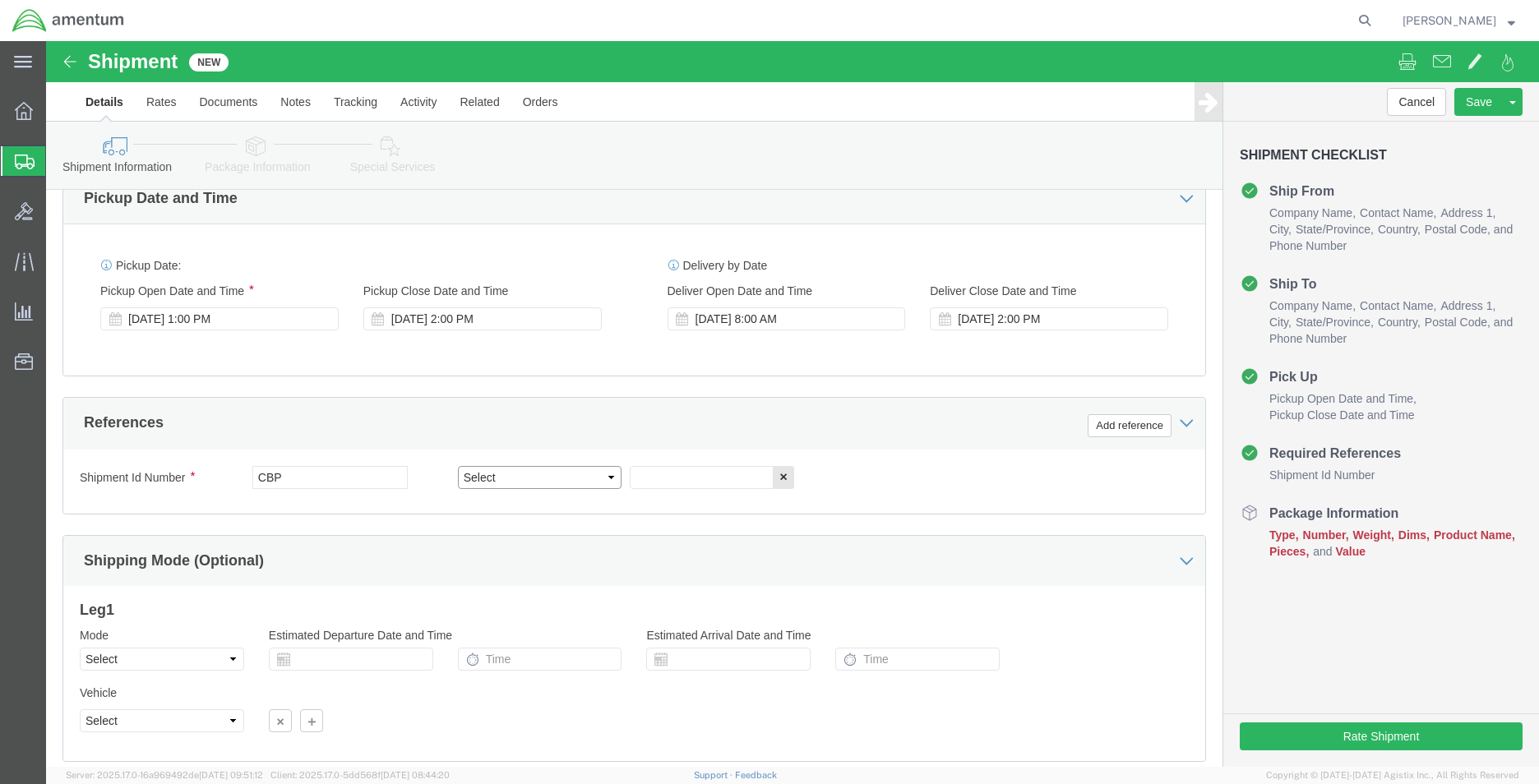
select select "DEPT"
click select "Select Account Type Activity ID Airline Appointment Number ASN Batch Request # …"
click input "text"
type input "NCR"
click button "Add reference"
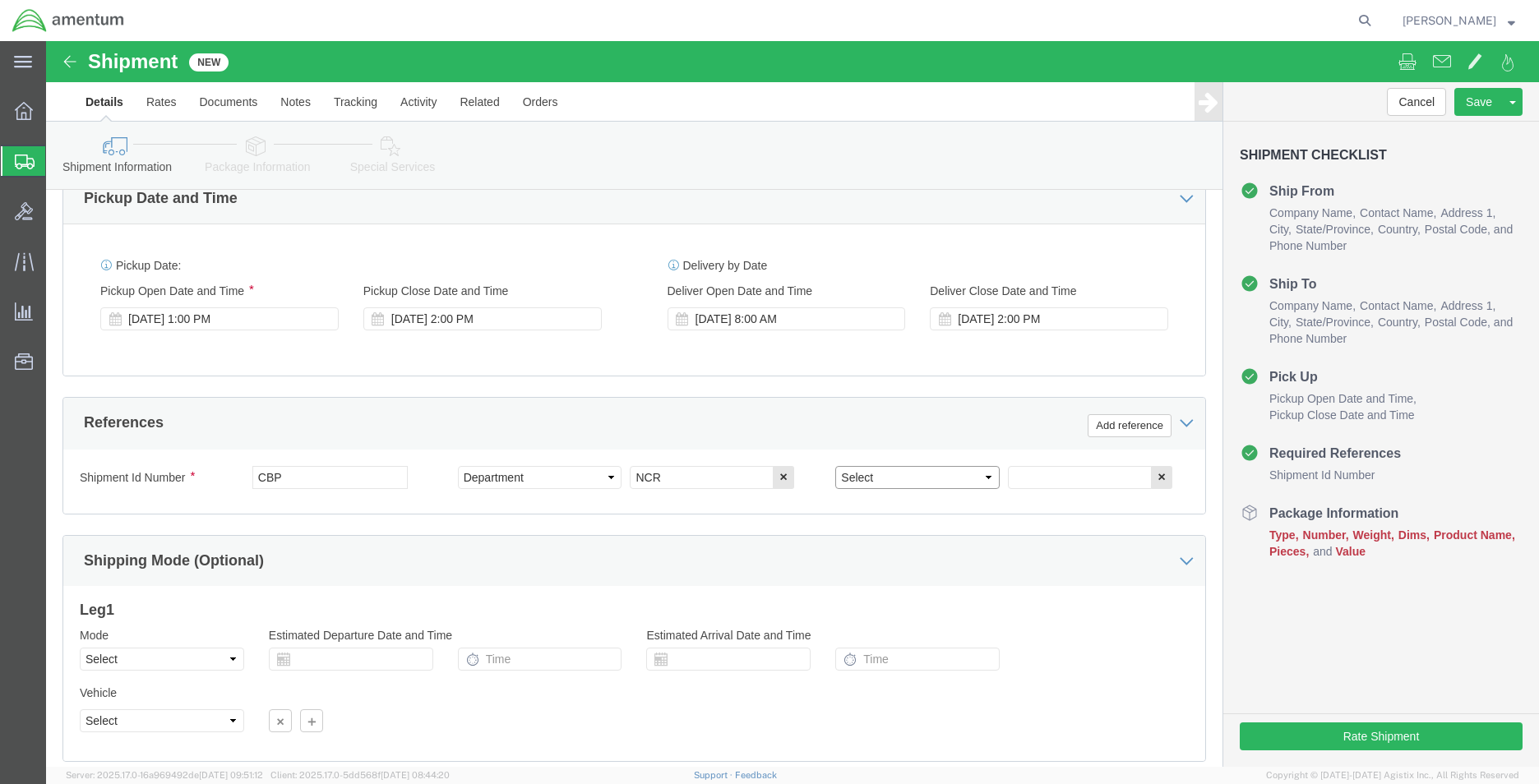
click select "Select Account Type Activity ID Airline Appointment Number ASN Batch Request # …"
select select "CUSTREF"
click select "Select Account Type Activity ID Airline Appointment Number ASN Batch Request # …"
click input "text"
type input "TOOL LOAN RETURN"
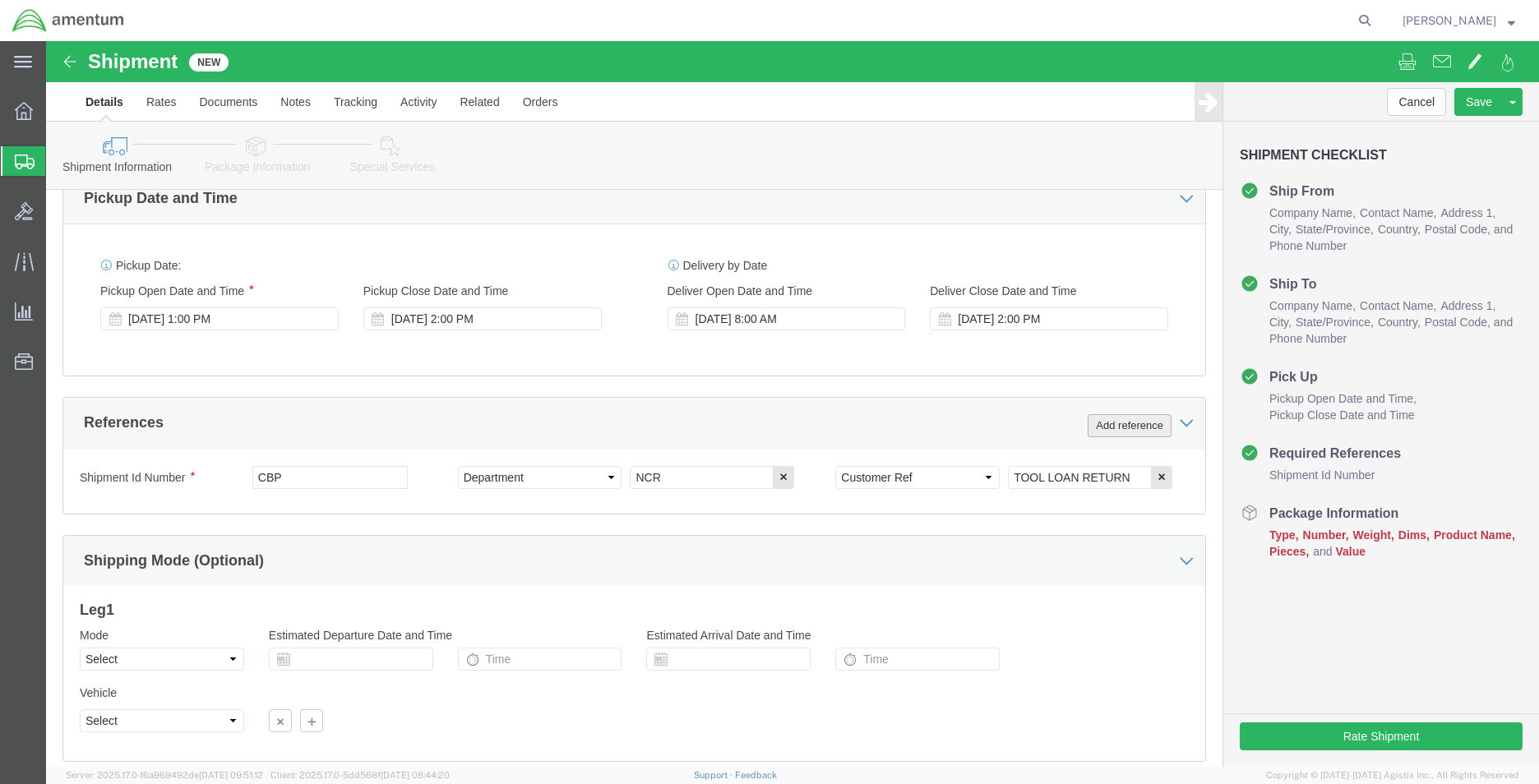
click button "Add reference"
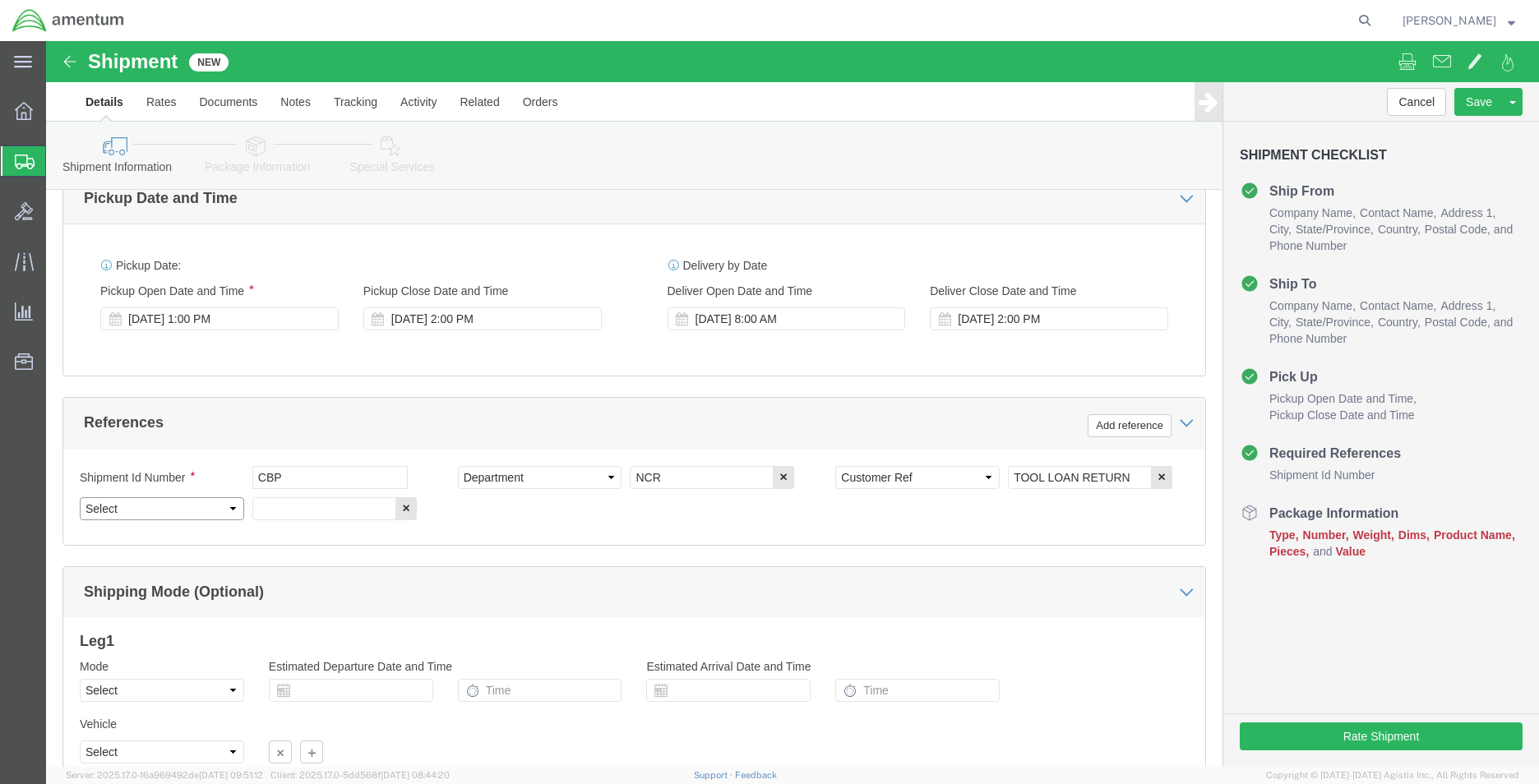
drag, startPoint x: 121, startPoint y: 469, endPoint x: 121, endPoint y: 458, distance: 11.0
click select "Select Account Type Activity ID Airline Appointment Number ASN Batch Request # …"
drag, startPoint x: 1085, startPoint y: 431, endPoint x: 943, endPoint y: 436, distance: 142.1
click div "Select Account Type Activity ID Airline Appointment Number ASN Batch Request # …"
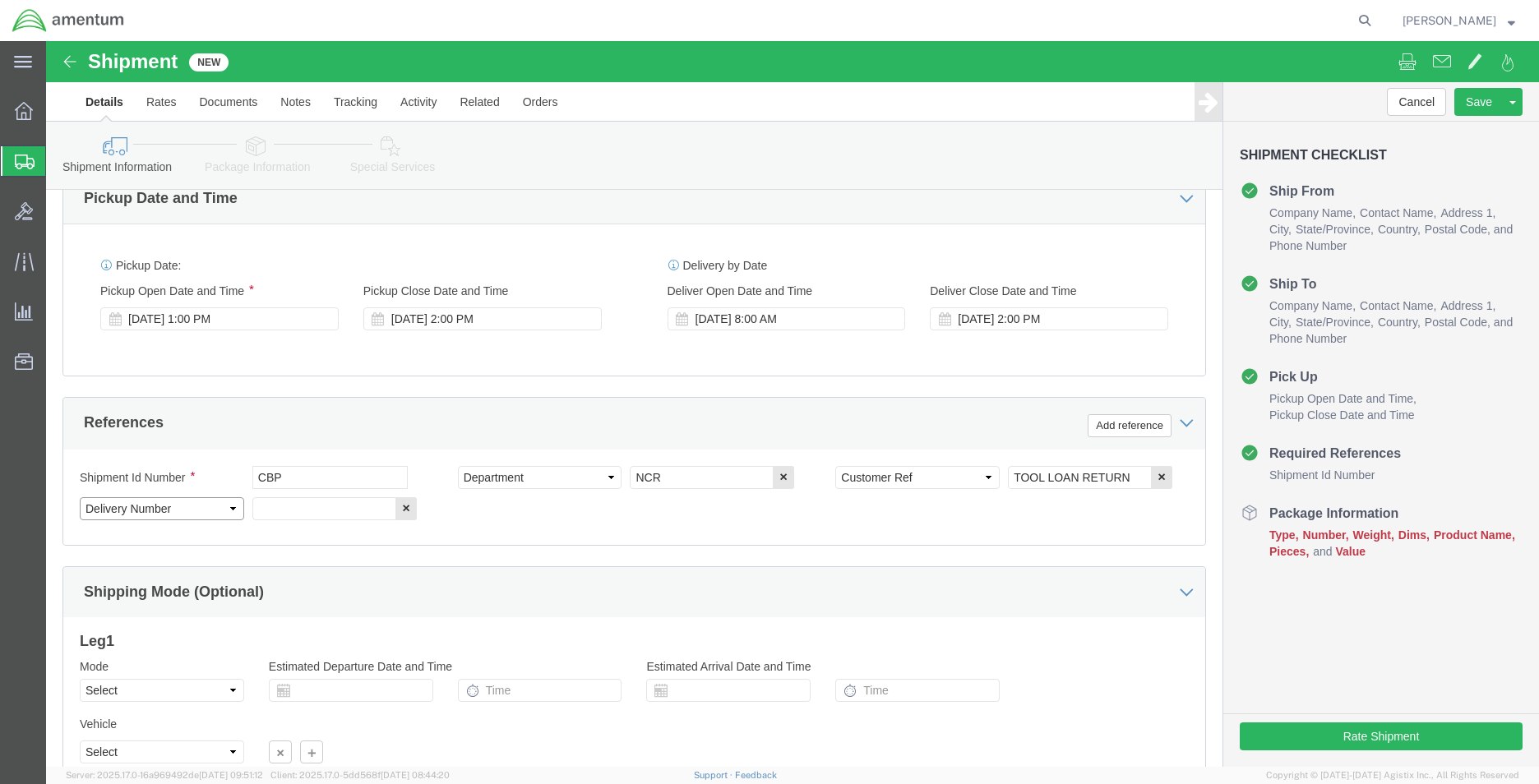
click select "Select Account Type Activity ID Airline Appointment Number ASN Batch Request # …"
select select "RELNUM"
click select "Select Account Type Activity ID Airline Appointment Number ASN Batch Request # …"
click input "text"
type input "RADS KIT"
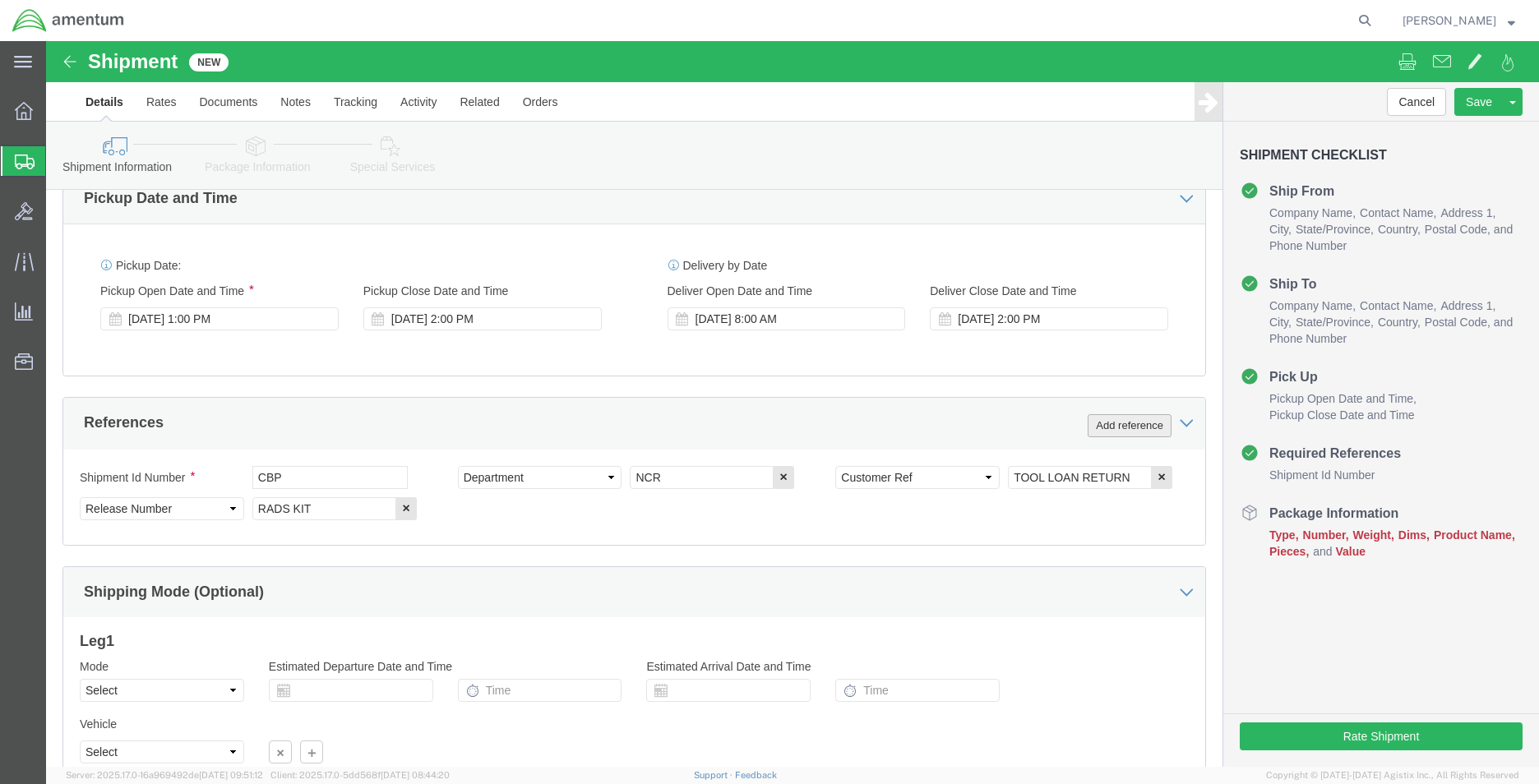
click button "Add reference"
drag, startPoint x: 486, startPoint y: 470, endPoint x: 451, endPoint y: 48, distance: 423.4
click select "Select Account Type Activity ID Airline Appointment Number ASN Batch Request # …"
select select "PROJNUM"
click select "Select Account Type Activity ID Airline Appointment Number ASN Batch Request # …"
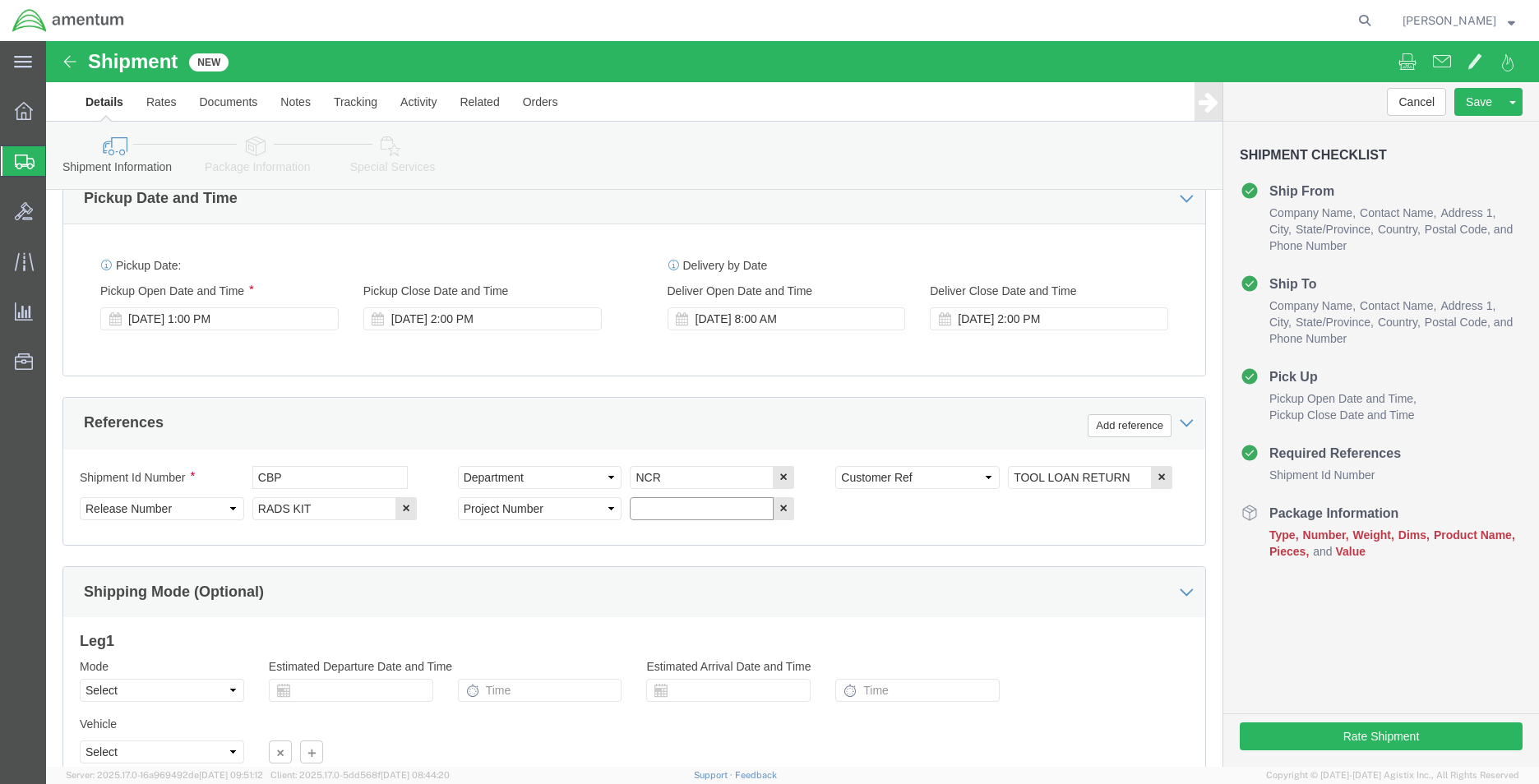
click input "text"
paste input "6118.03.03.2219.MCA.0000"
type input "6118.03.03.2219.MCA.0000"
click button "Add reference"
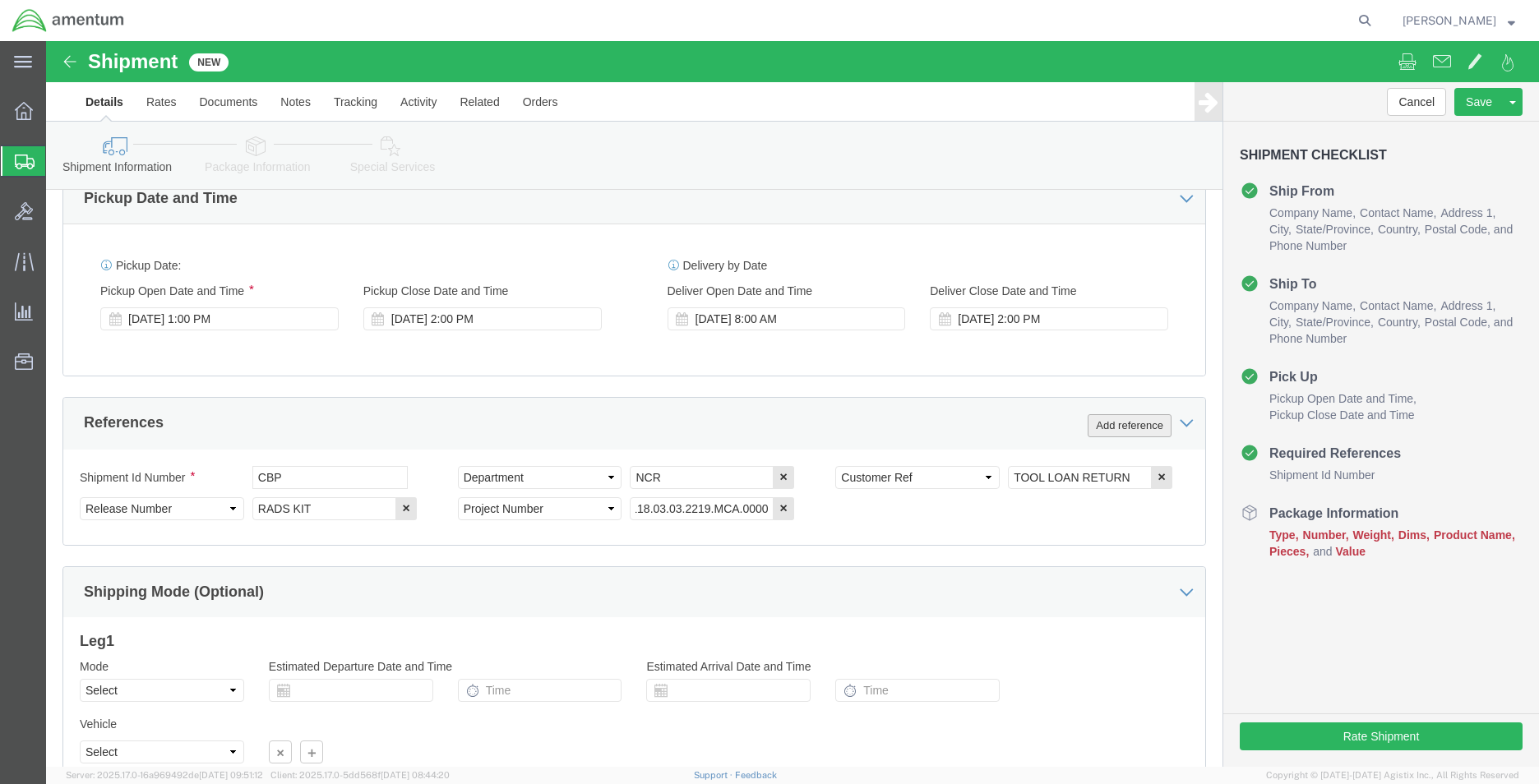
scroll to position [0, 0]
click icon "button"
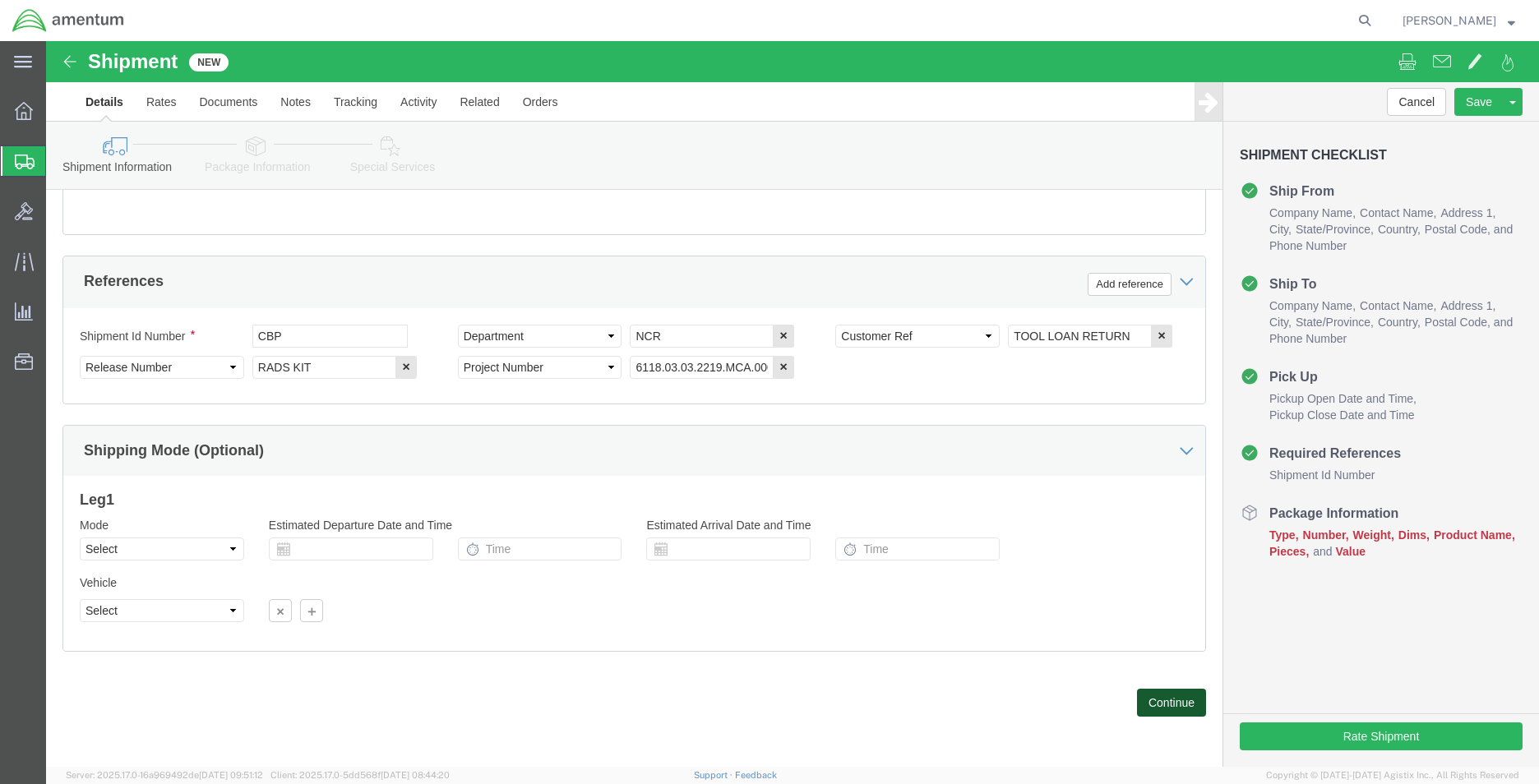
click button "Continue"
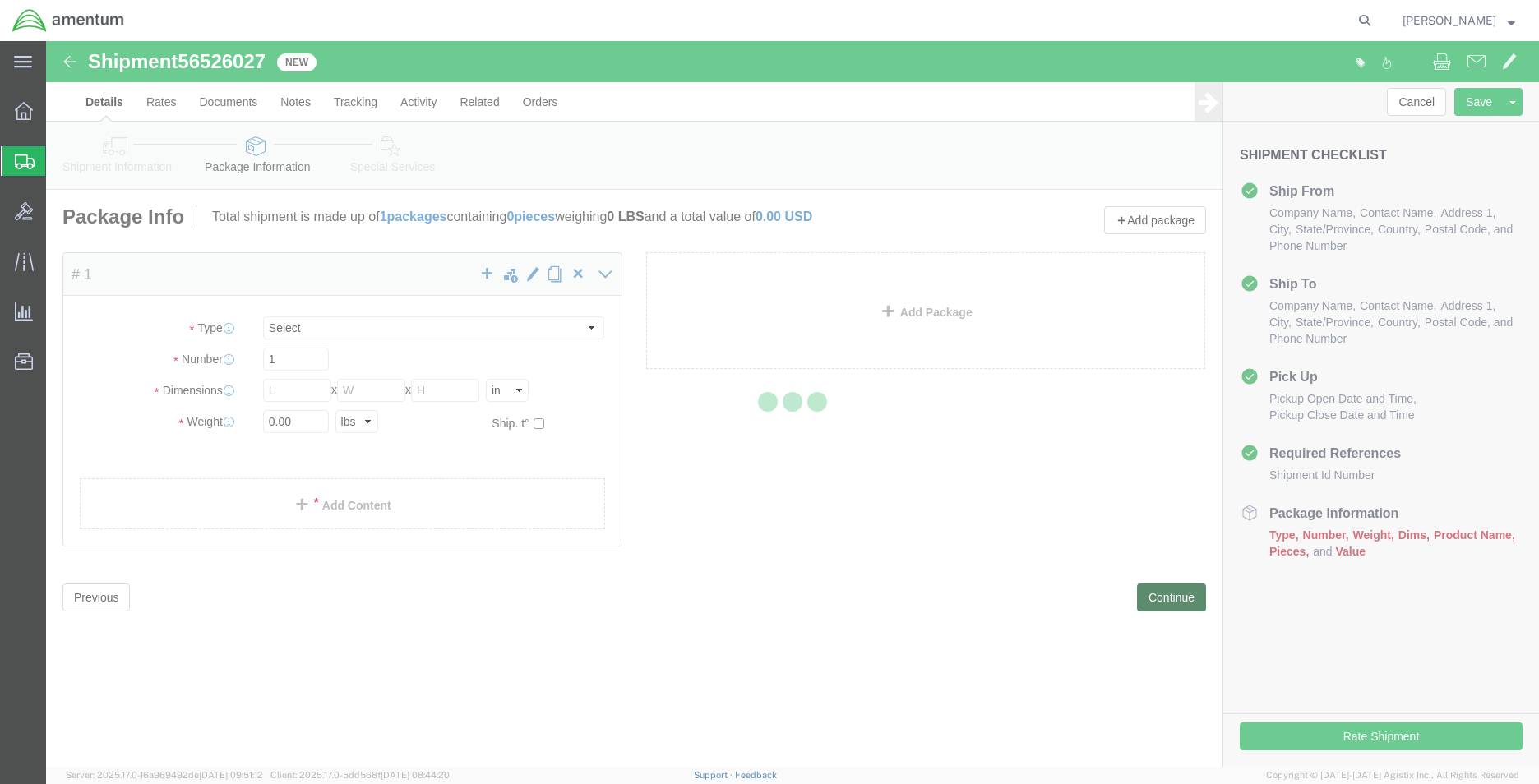
select select "CBOX"
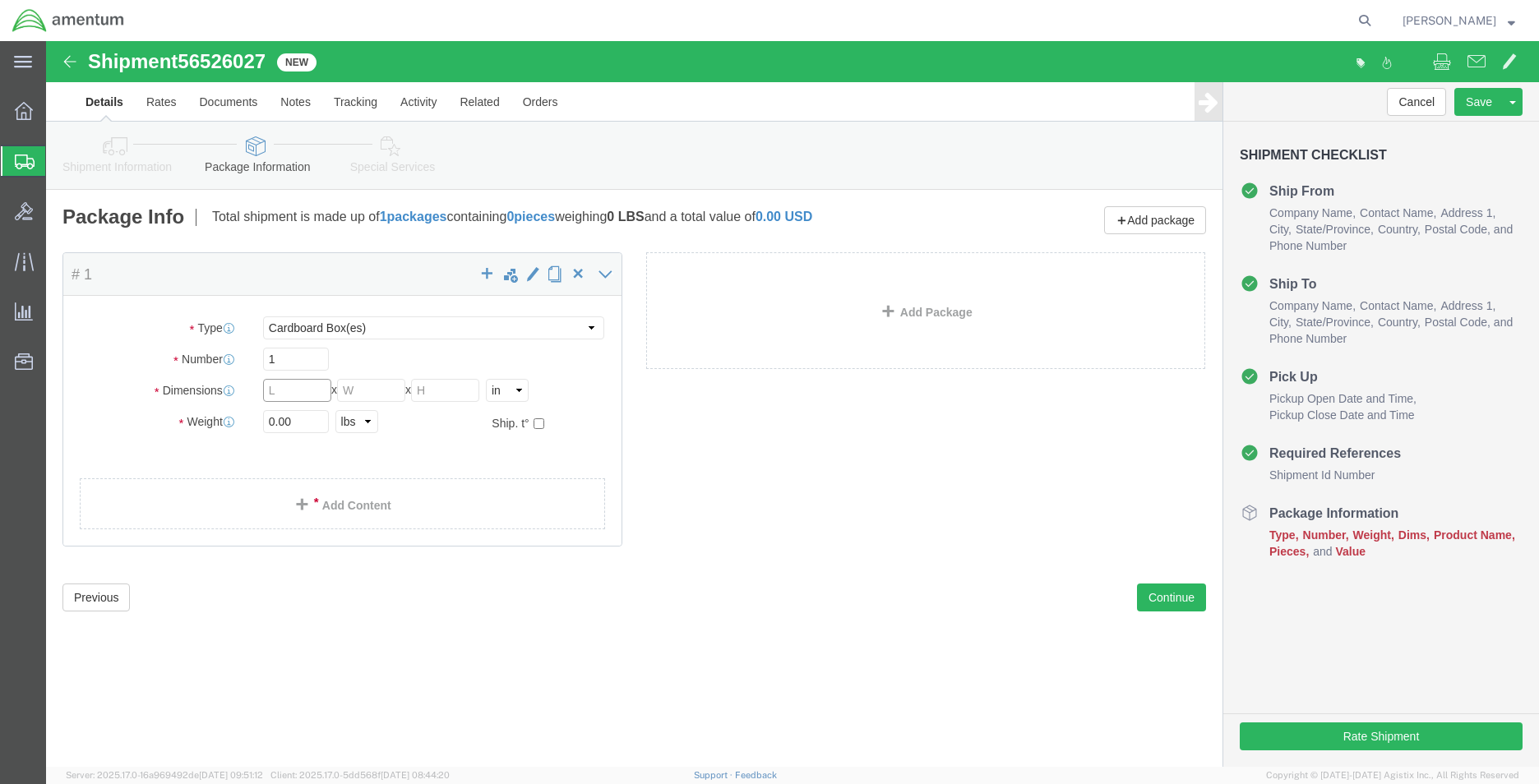
click input "text"
type input "38"
type input "25"
type input "17"
type input "55"
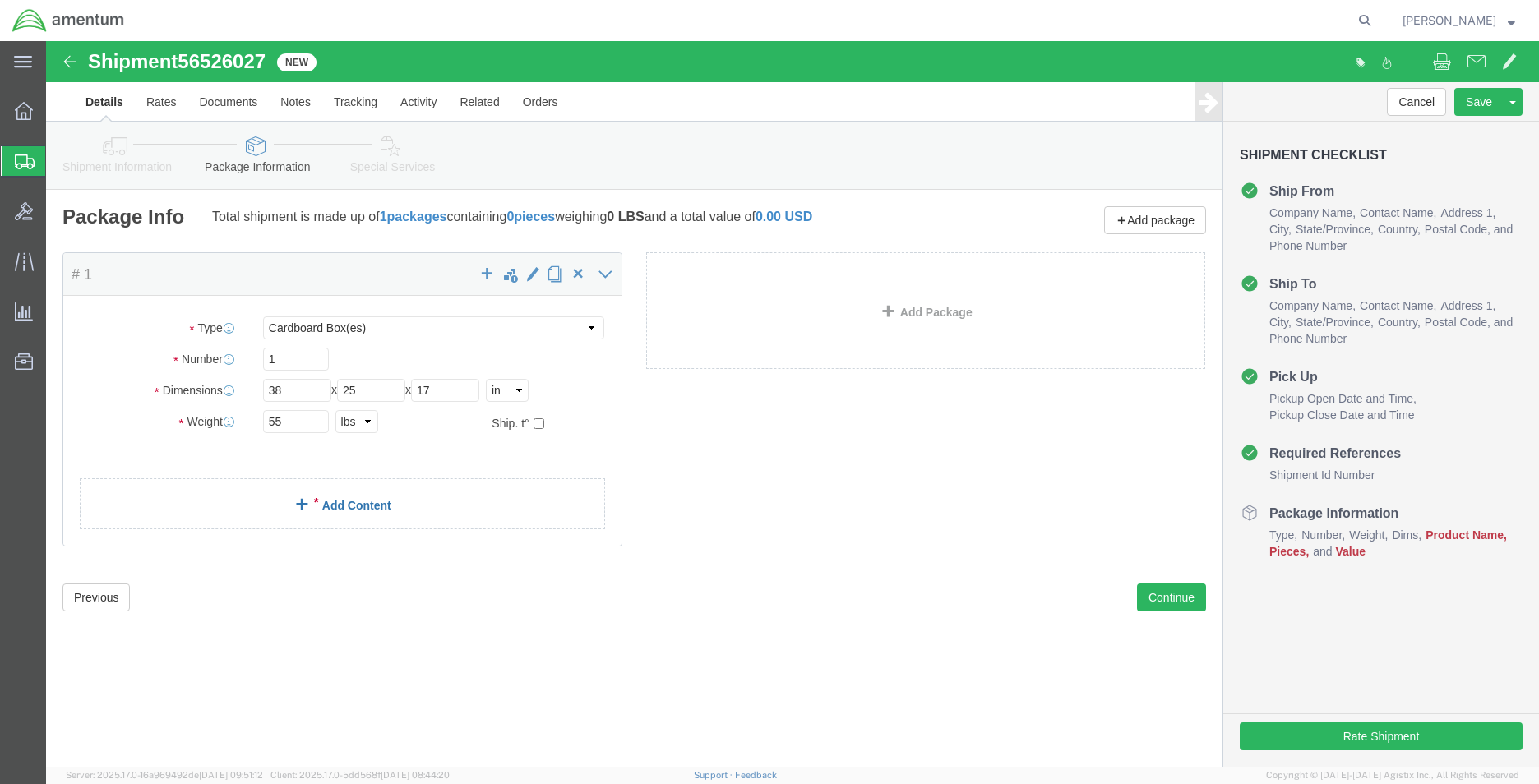
click span
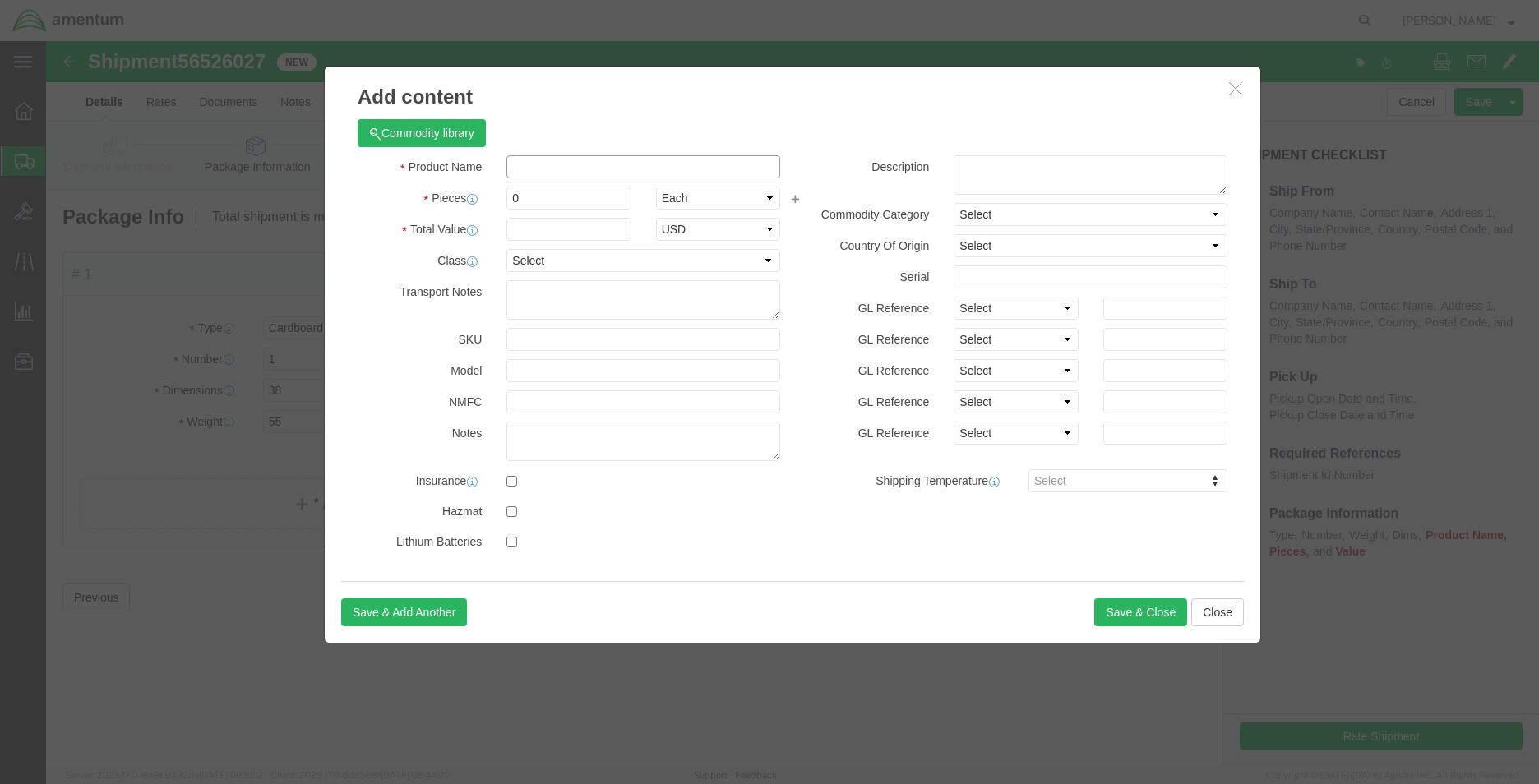
click input "text"
click input "RADS KITO"
type input "RADS KIT"
click input "0"
type input "1"
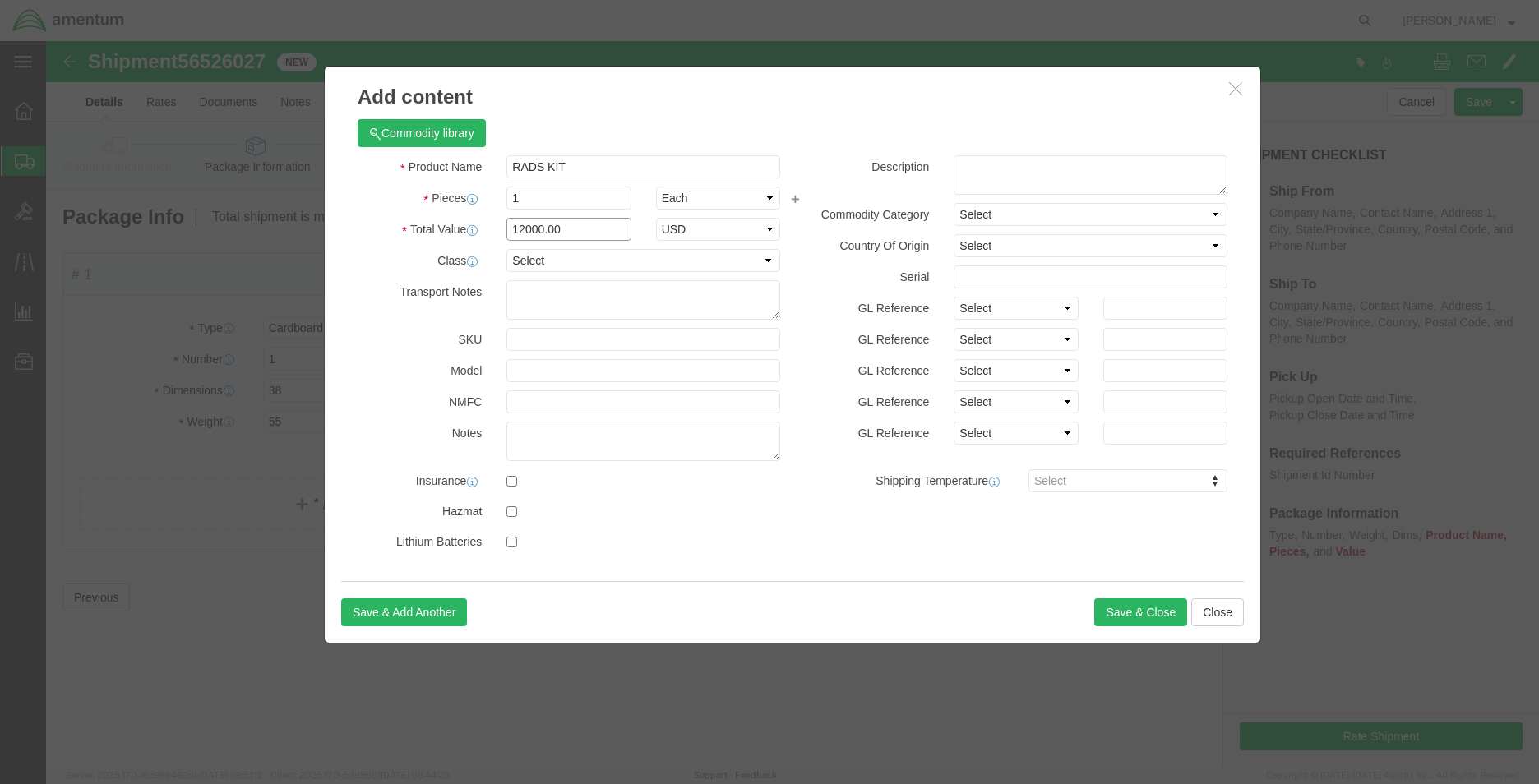
type input "12000.00"
select select "USD"
click textarea
drag, startPoint x: 567, startPoint y: 125, endPoint x: 447, endPoint y: 130, distance: 120.1
click div "Product Name RADS KIT RADS"
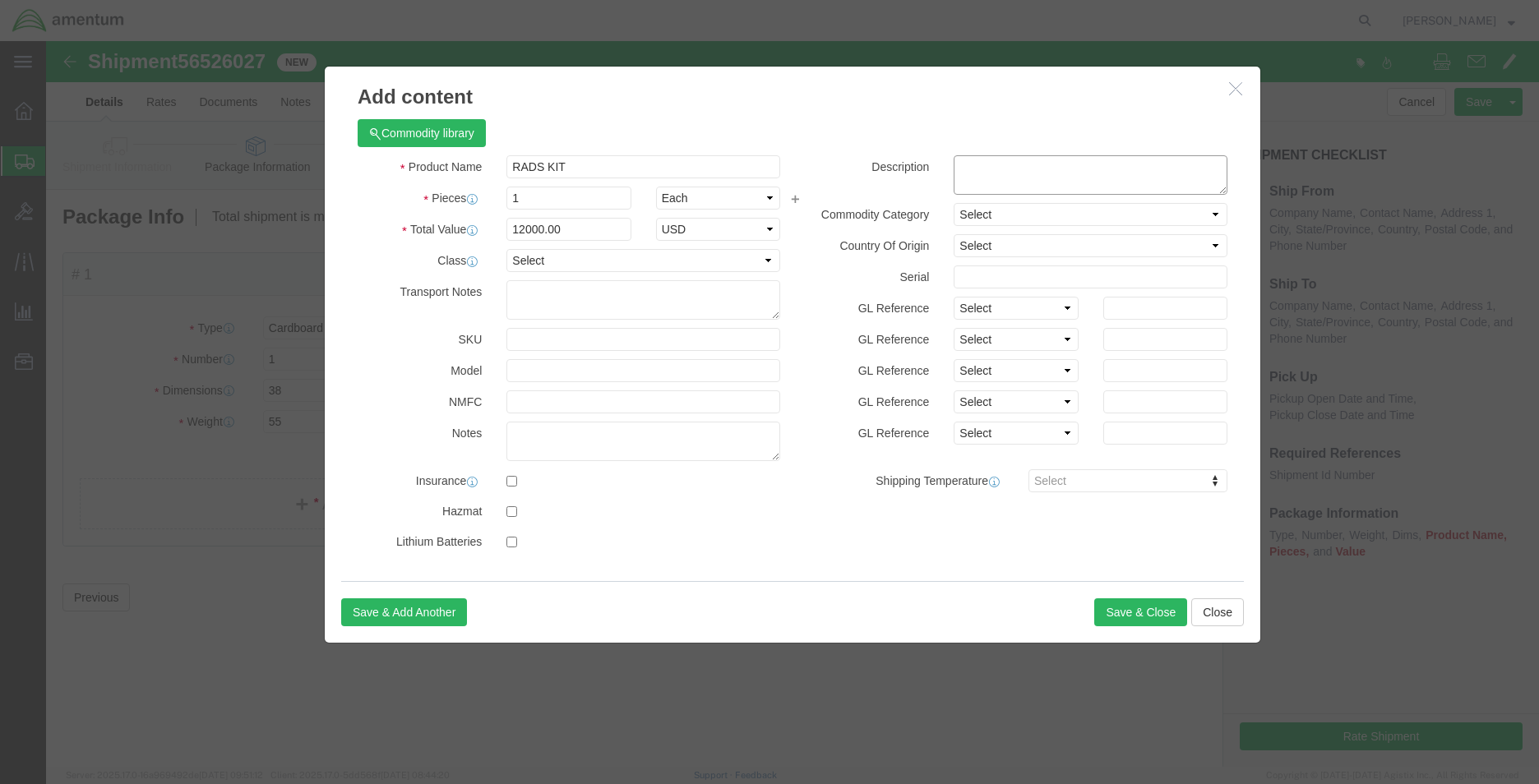
click textarea
type textarea "RADS KIT"
click input "text"
type input "45843"
click button "Save & Close"
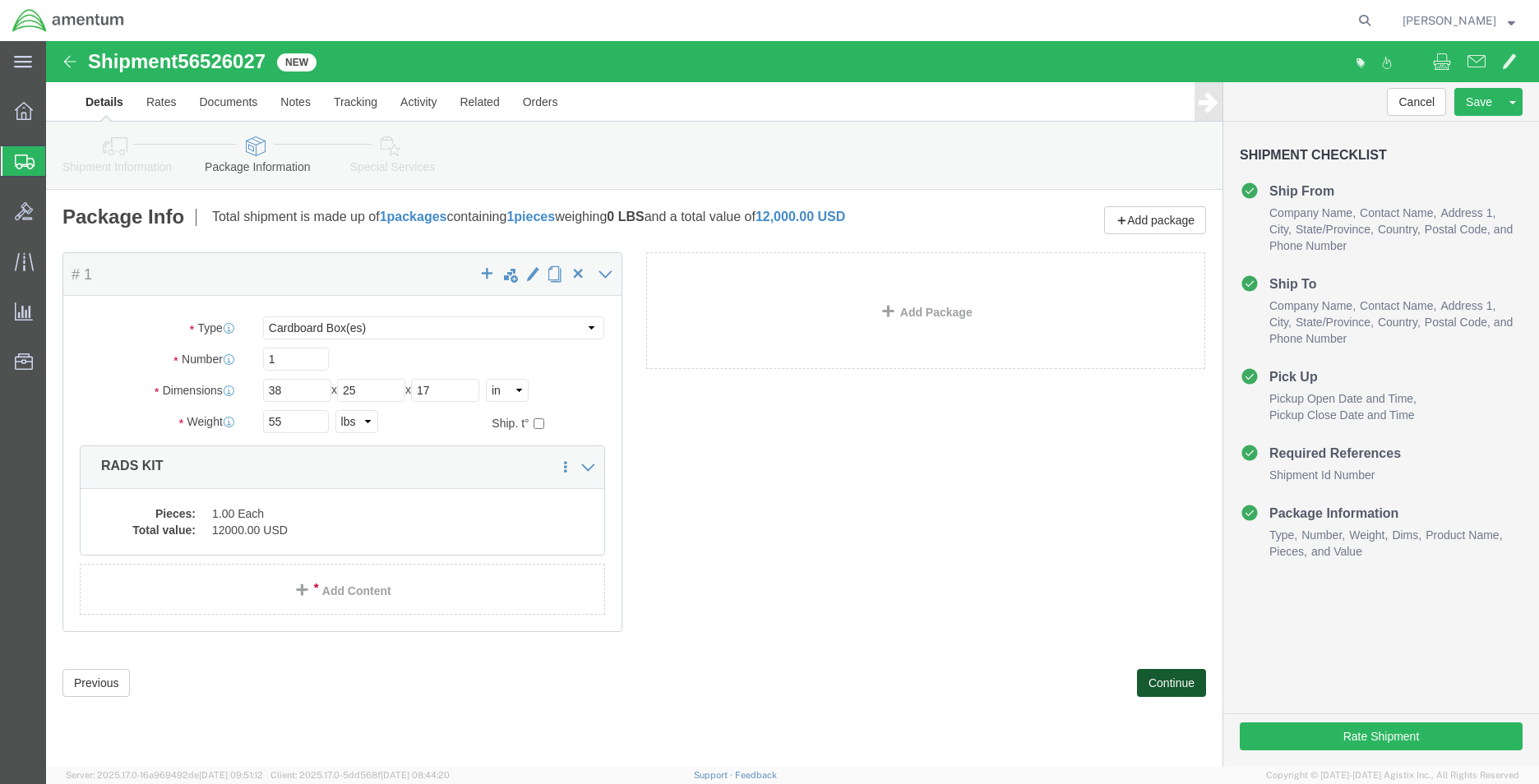
click button "Continue"
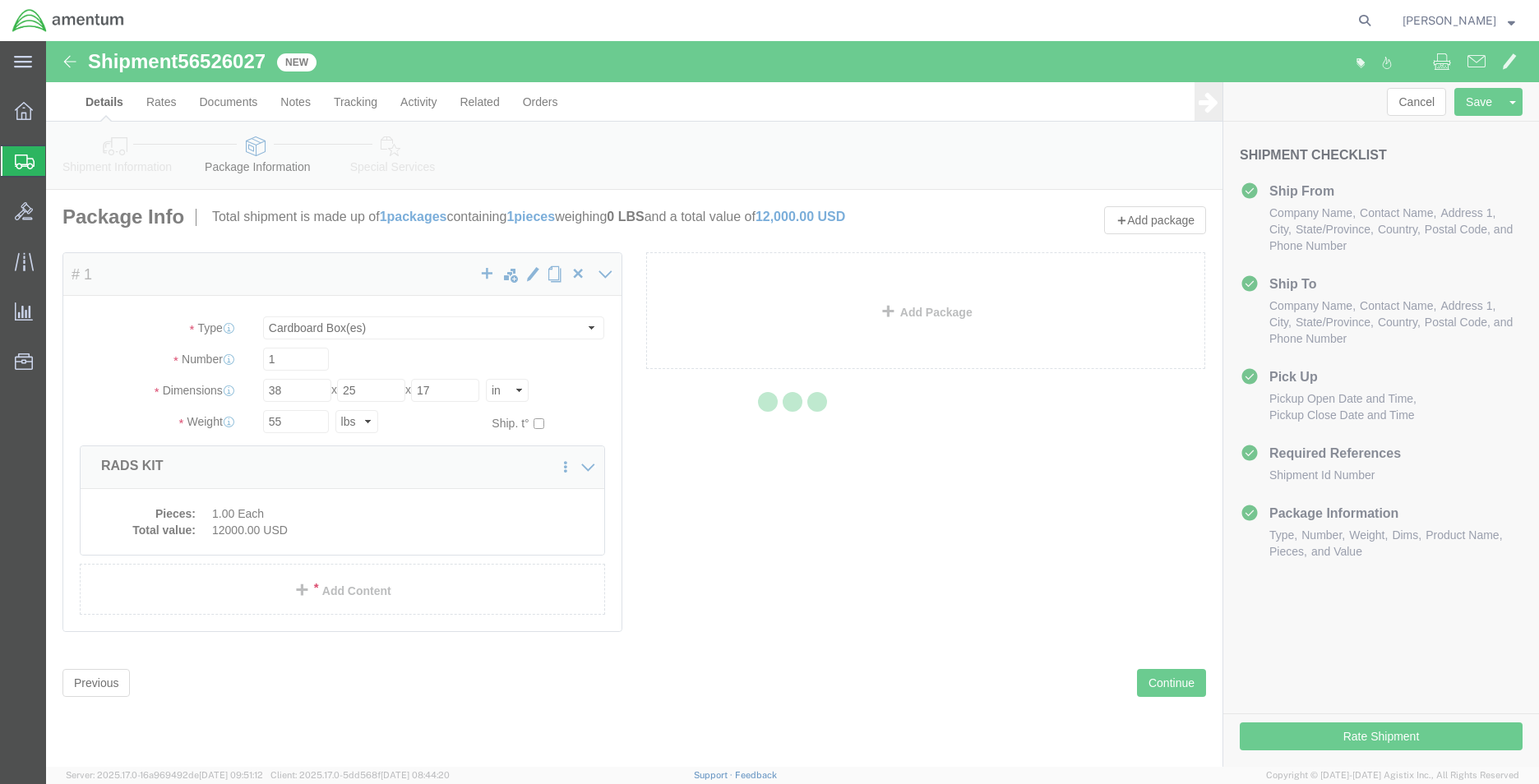
select select
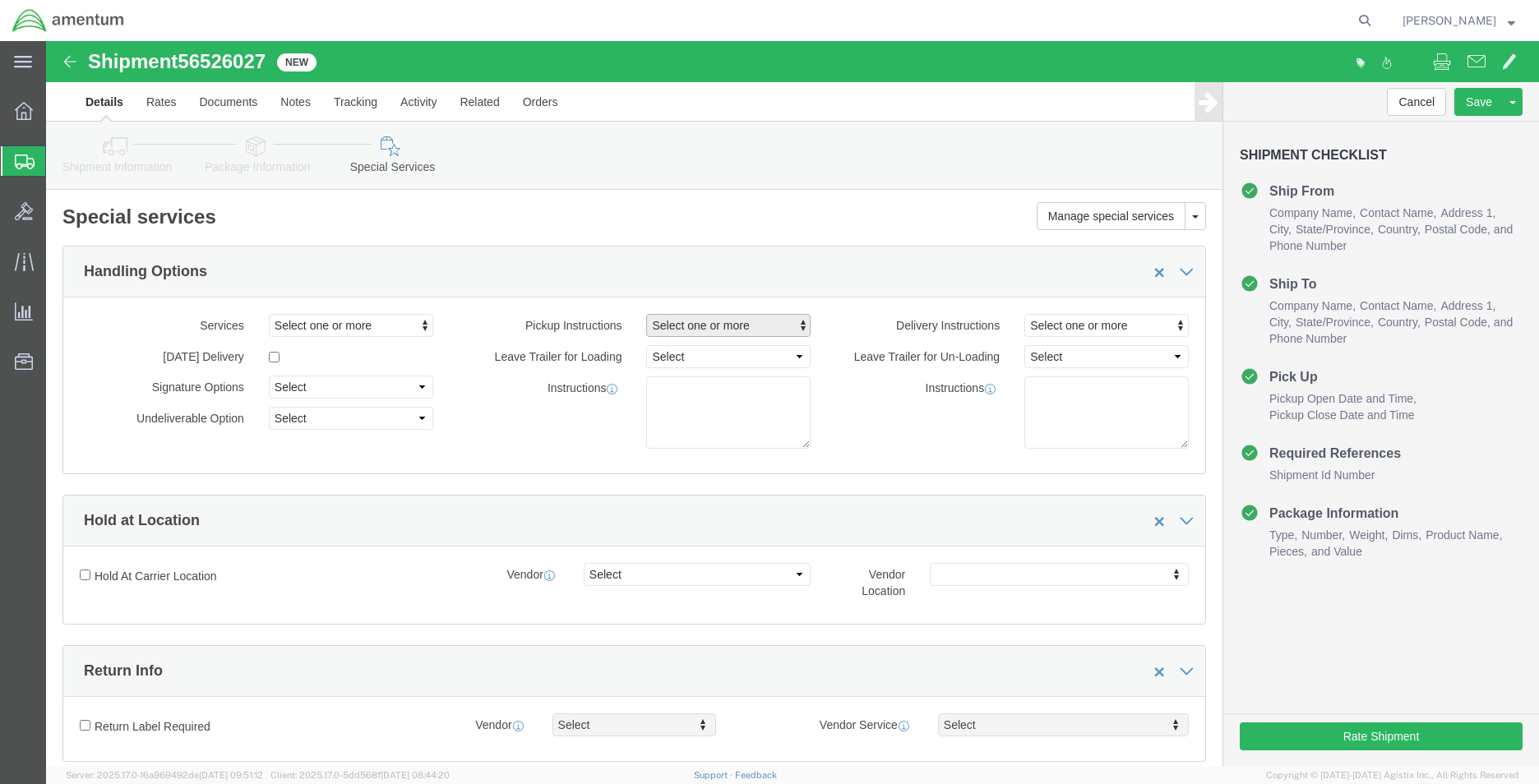
click span "Select one or more"
click span "Site Support"
select select "PICKUP_SITE_SUPPORT"
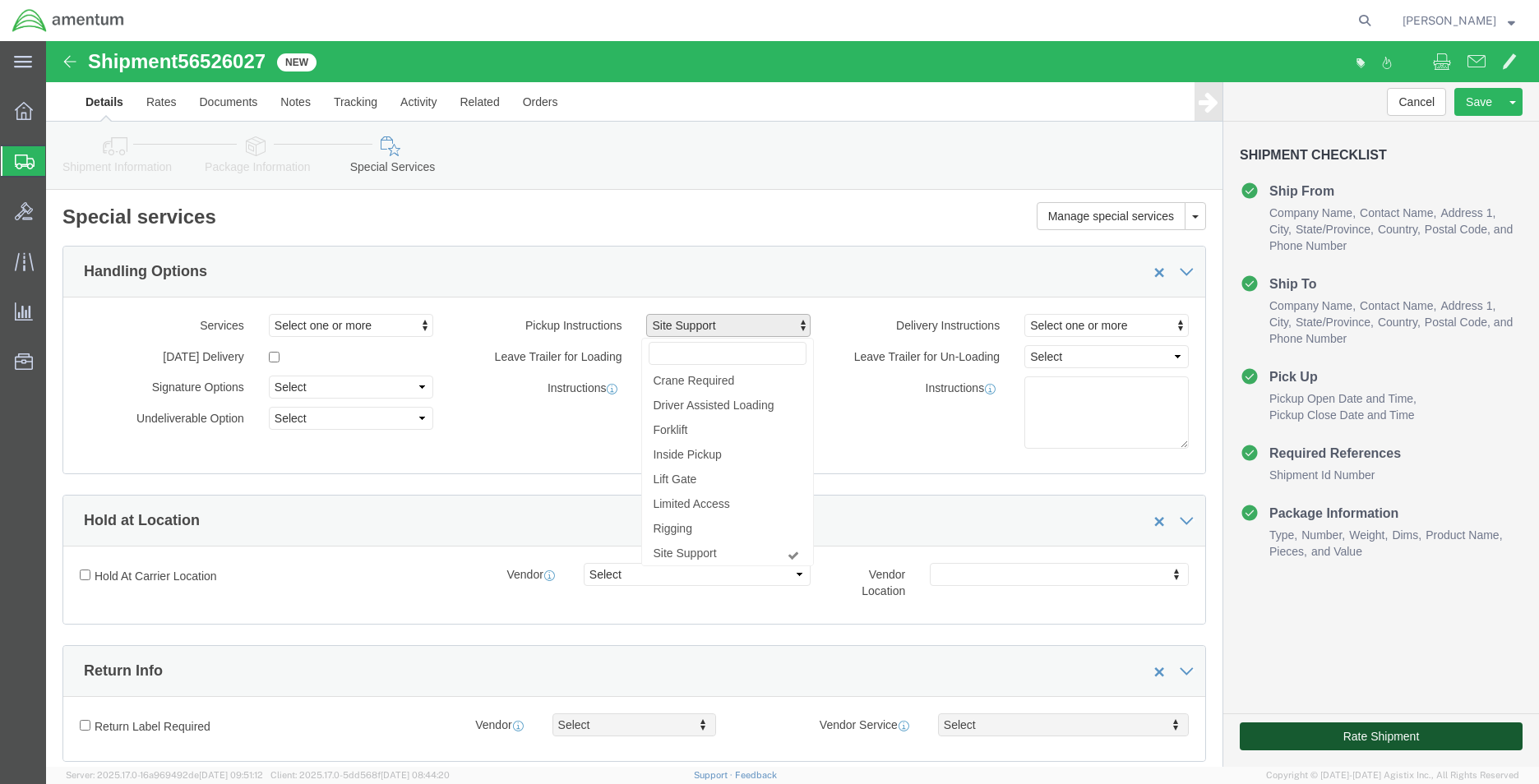
click button "Rate Shipment"
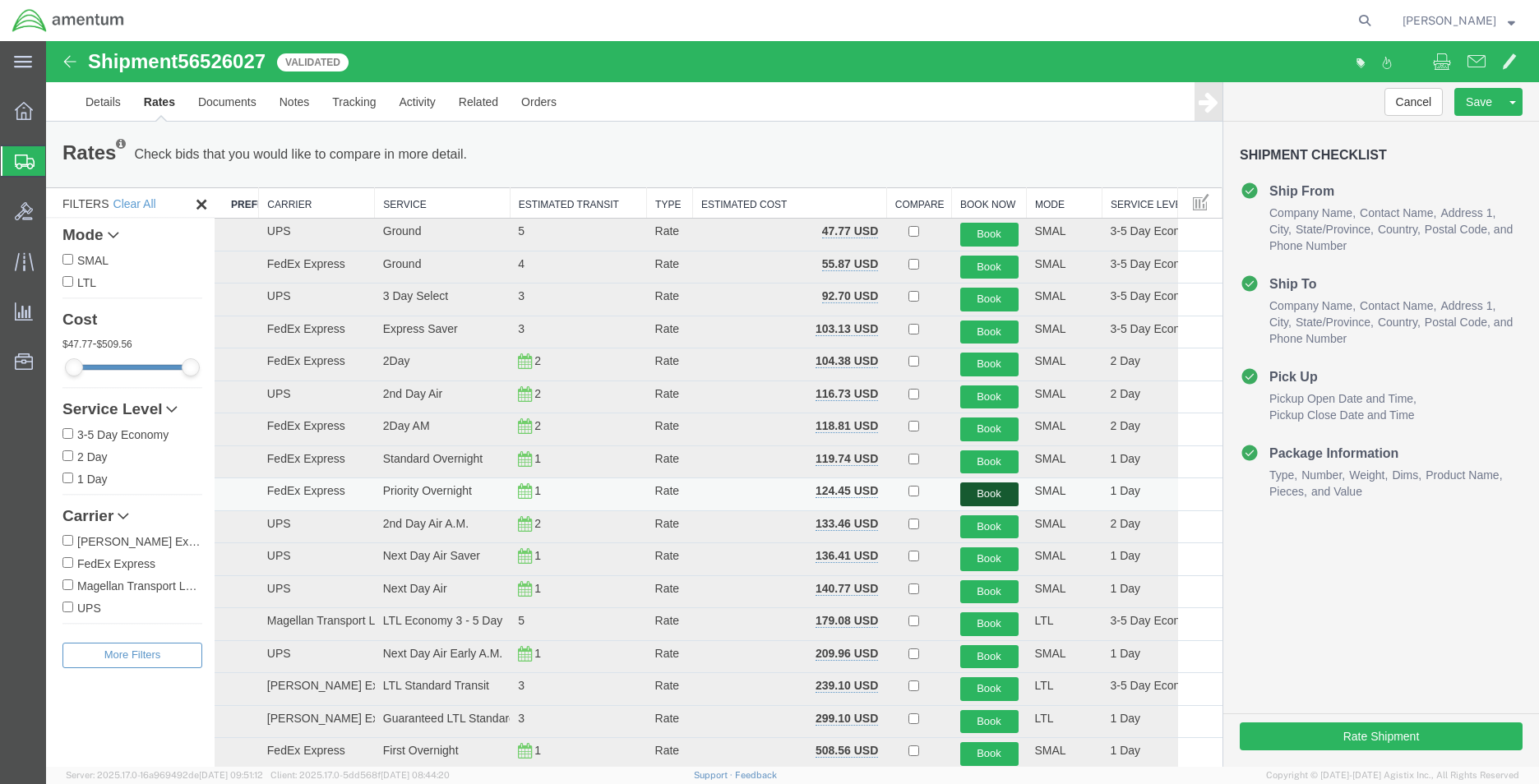
click at [979, 495] on button "Book" at bounding box center [989, 494] width 58 height 24
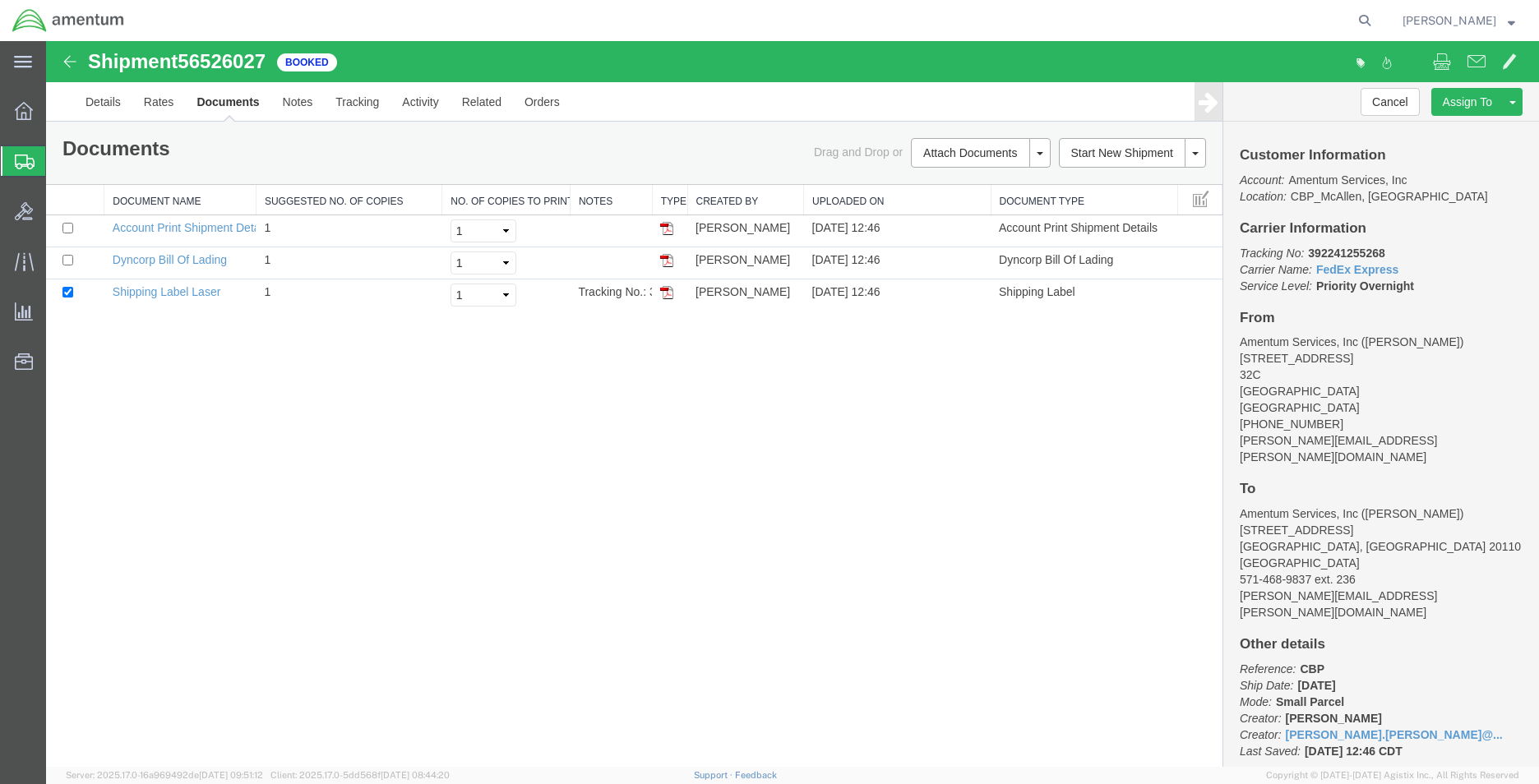
drag, startPoint x: 668, startPoint y: 292, endPoint x: 721, endPoint y: 373, distance: 96.8
click at [668, 291] on img at bounding box center [666, 292] width 13 height 13
